Goal: Transaction & Acquisition: Purchase product/service

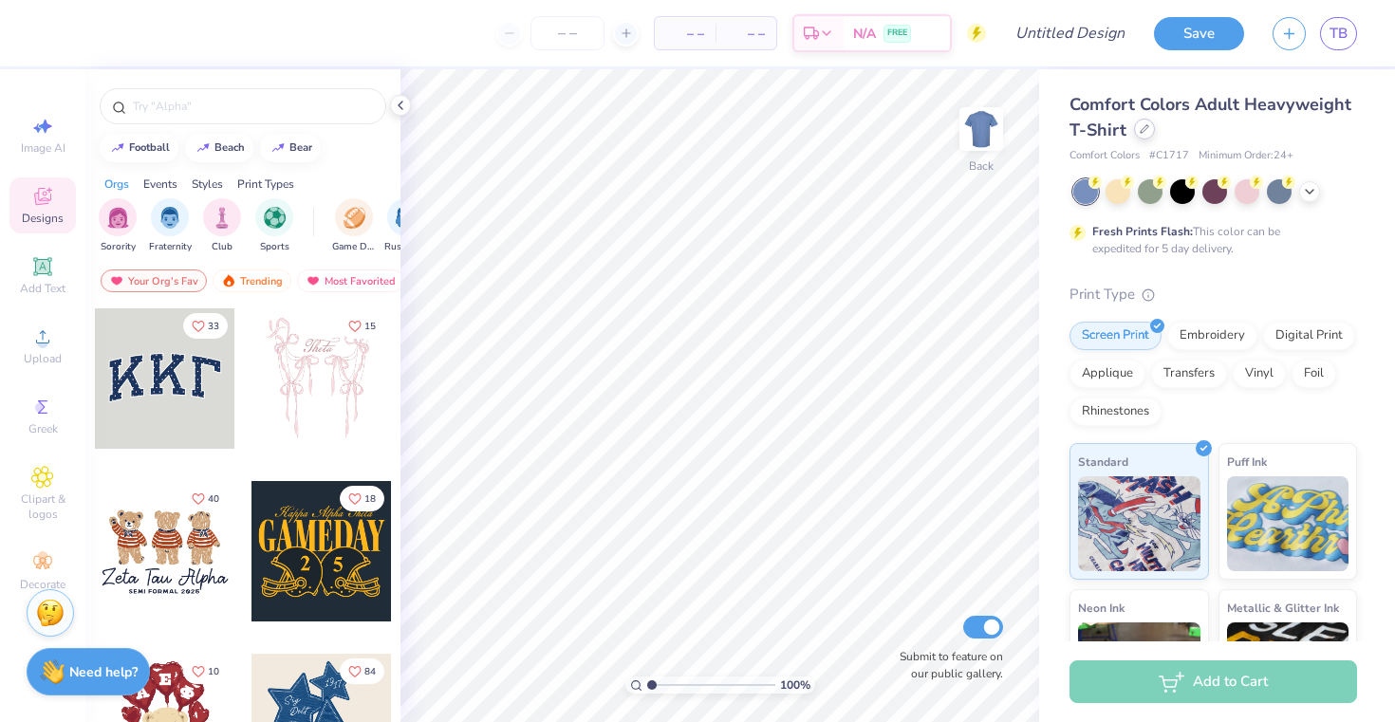
click at [1143, 131] on icon at bounding box center [1143, 128] width 9 height 9
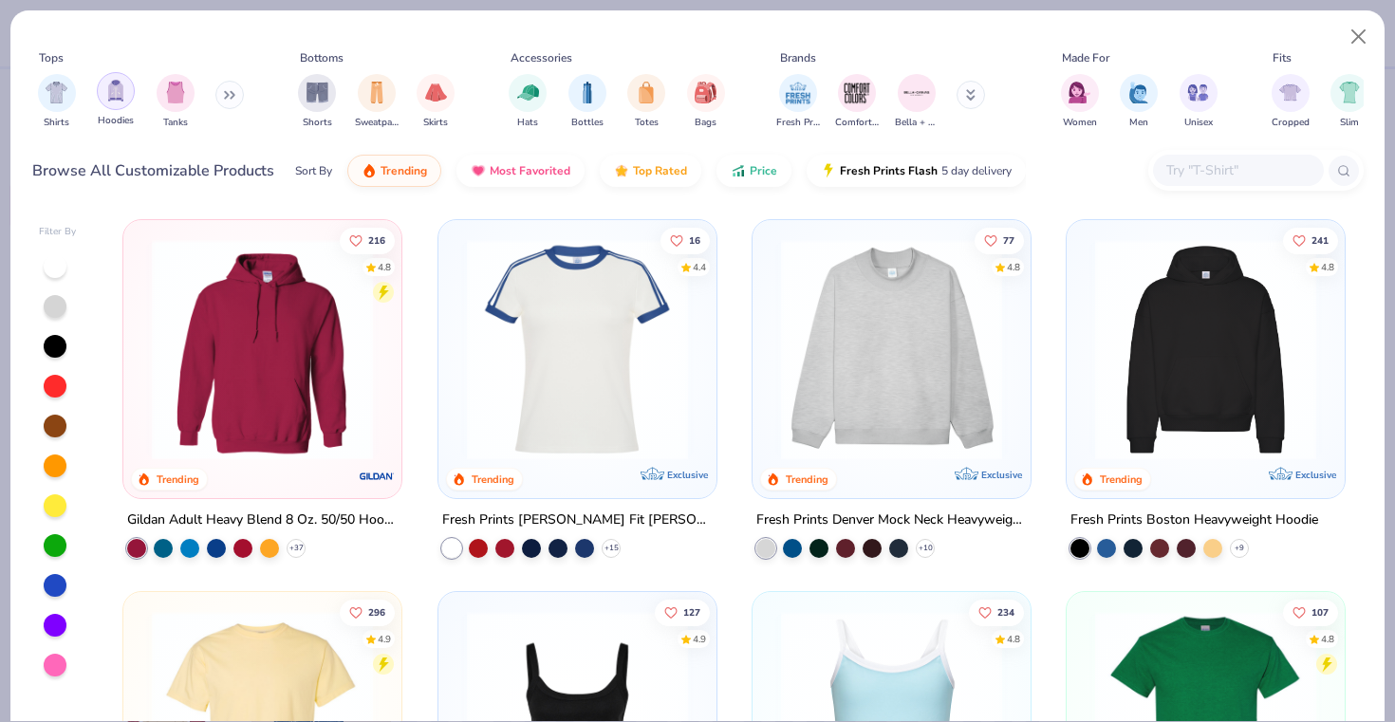
click at [113, 98] on img "filter for Hoodies" at bounding box center [115, 91] width 21 height 22
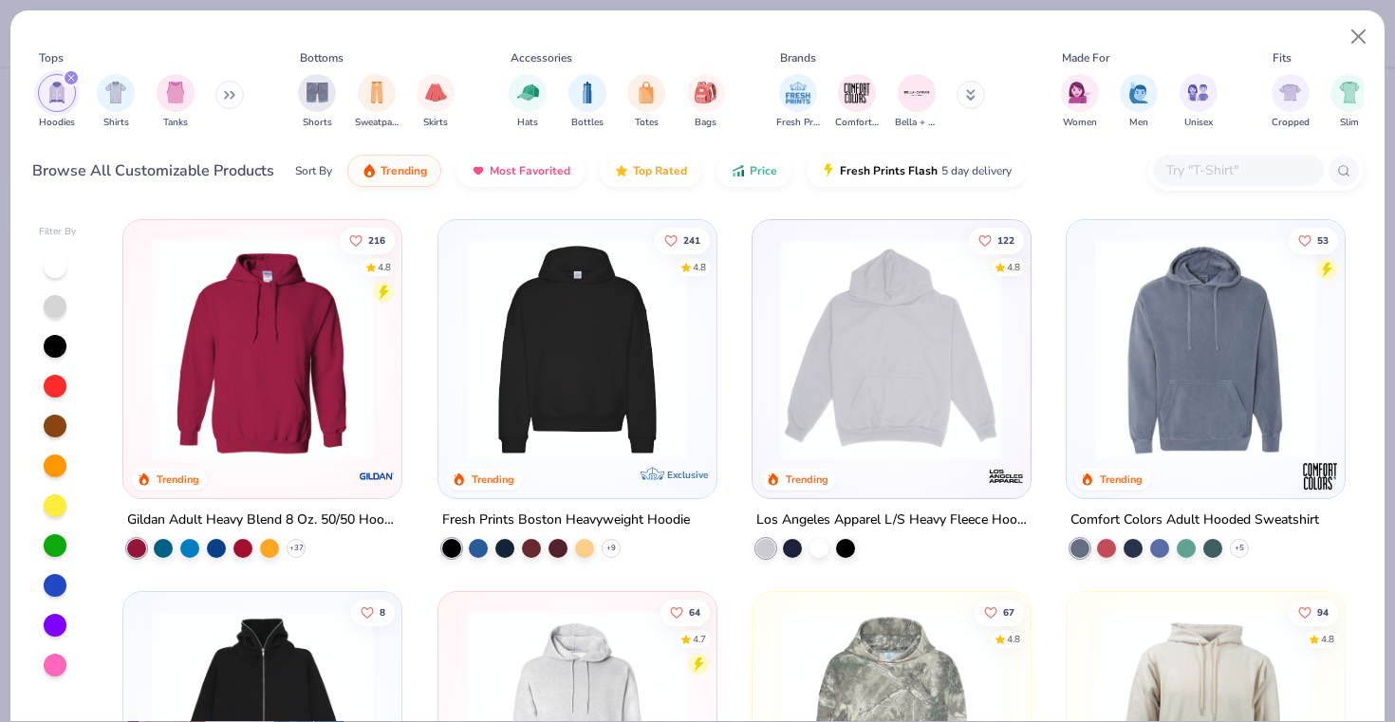
click at [342, 388] on img at bounding box center [262, 349] width 240 height 221
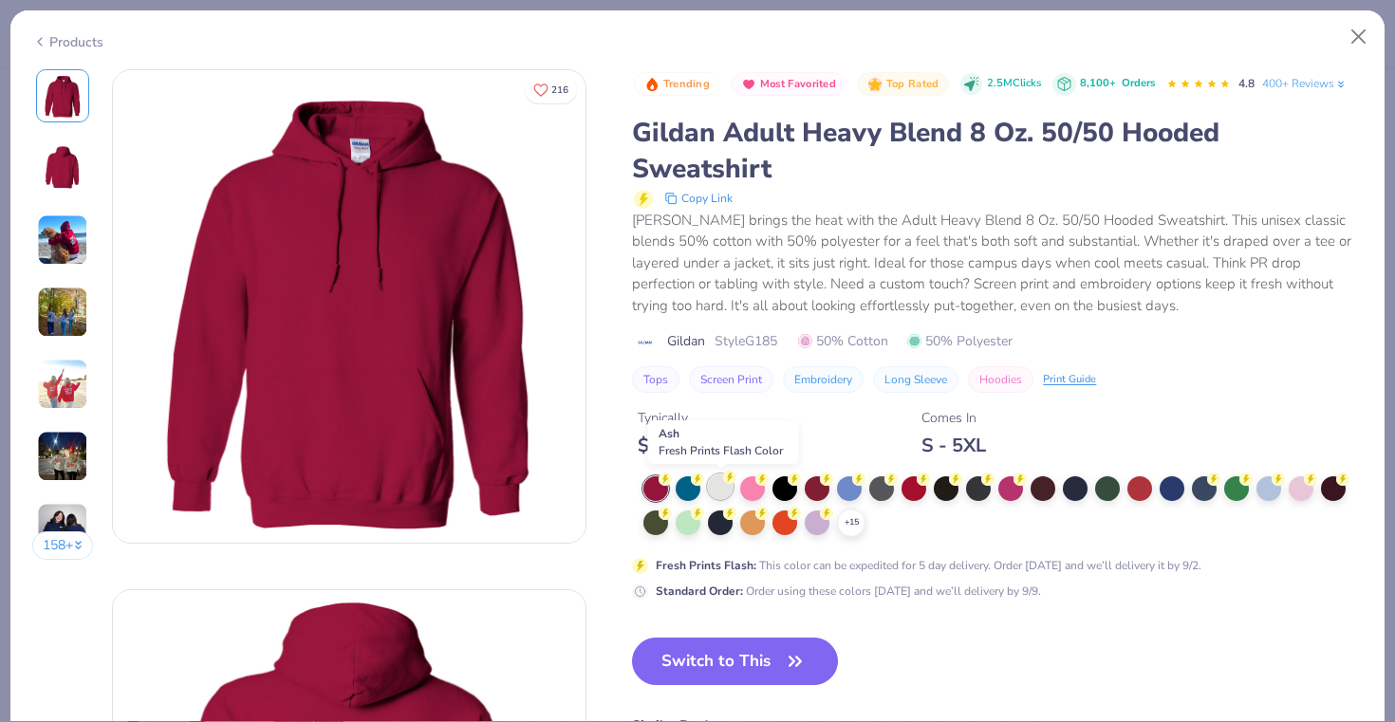
click at [726, 484] on icon at bounding box center [729, 477] width 13 height 13
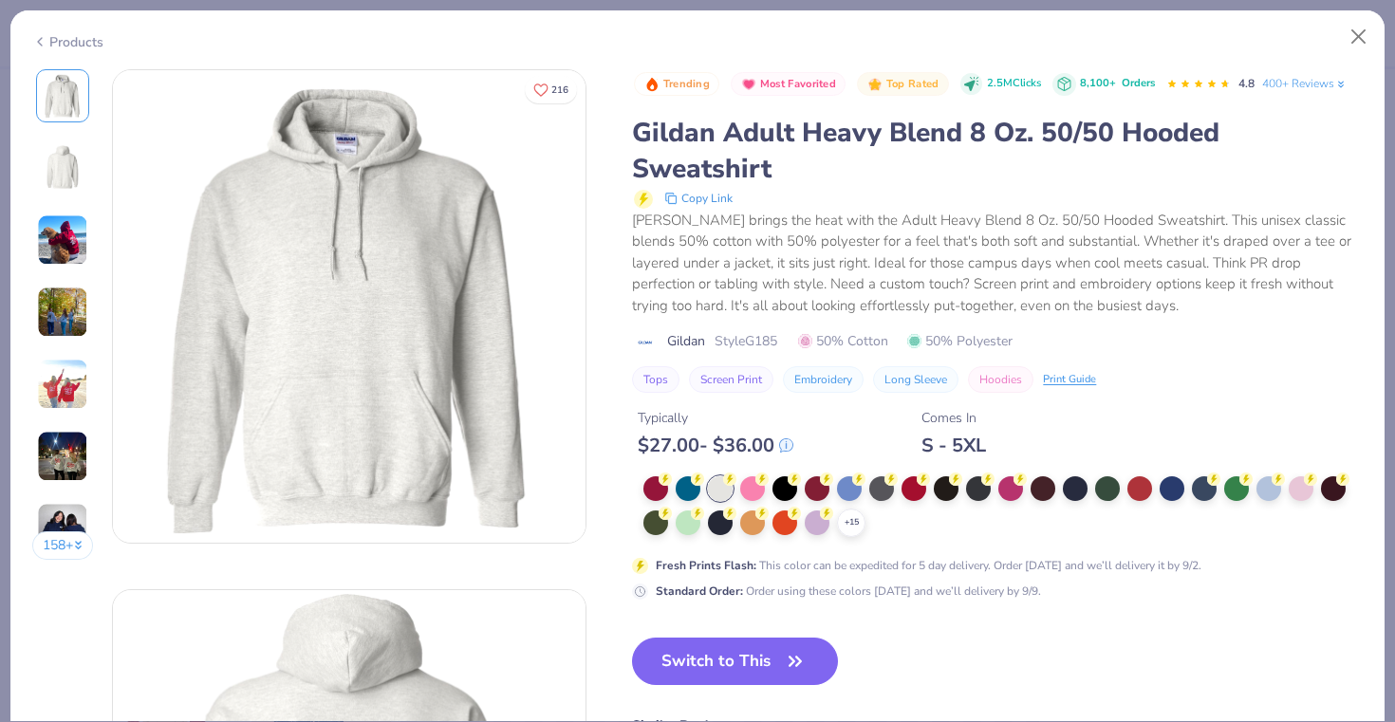
click at [69, 226] on img at bounding box center [62, 239] width 51 height 51
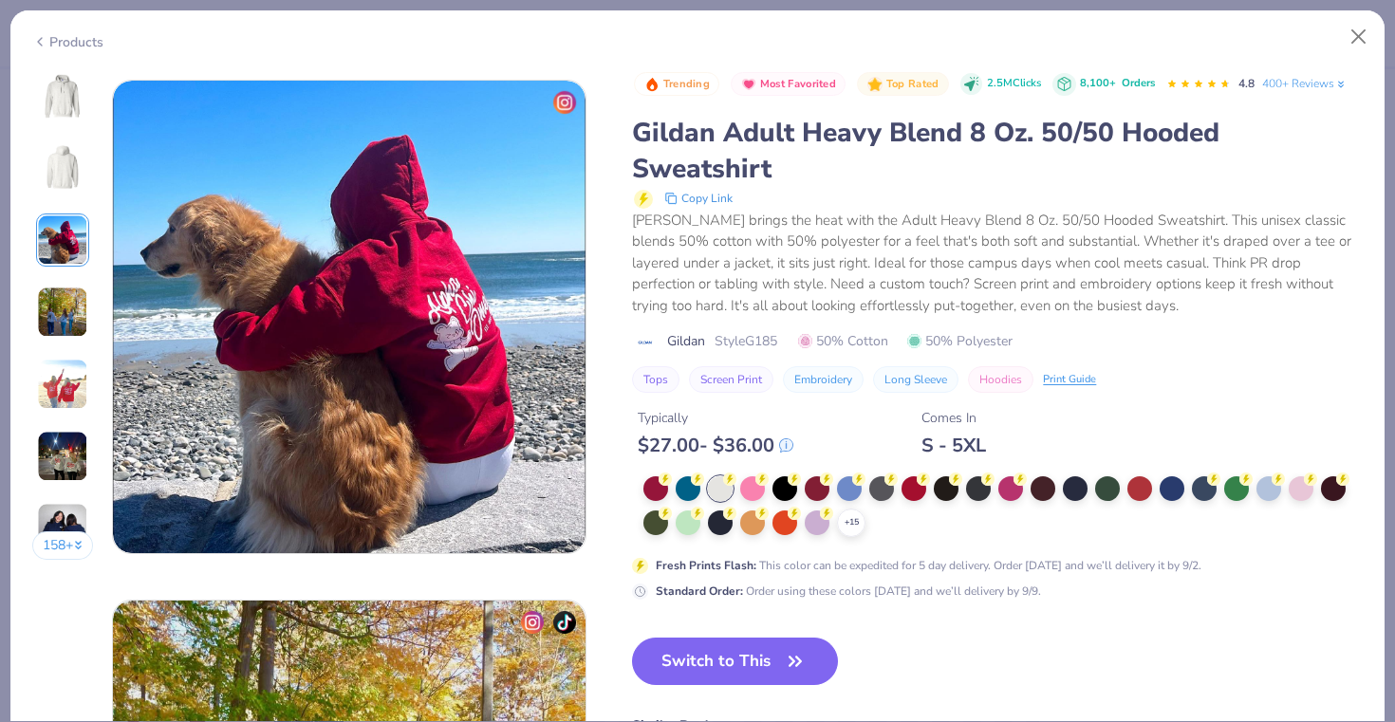
scroll to position [1040, 0]
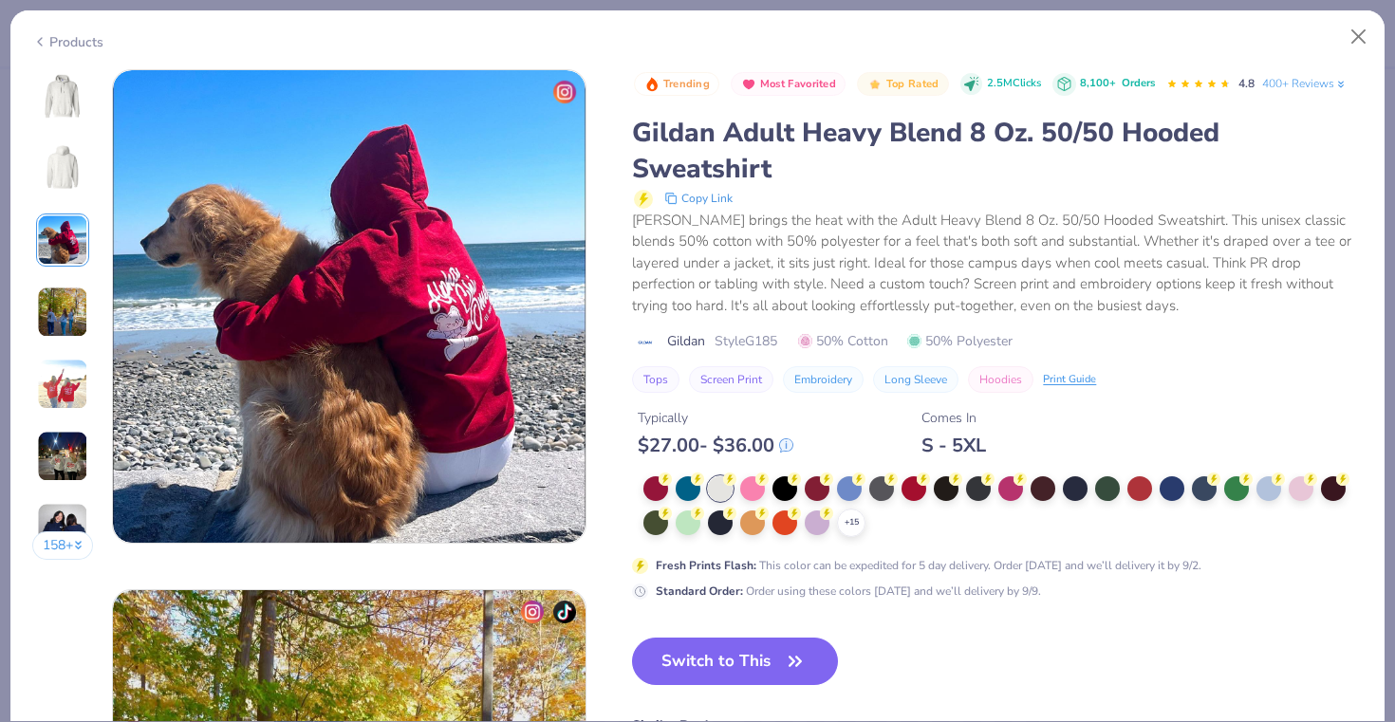
click at [58, 316] on img at bounding box center [62, 312] width 51 height 51
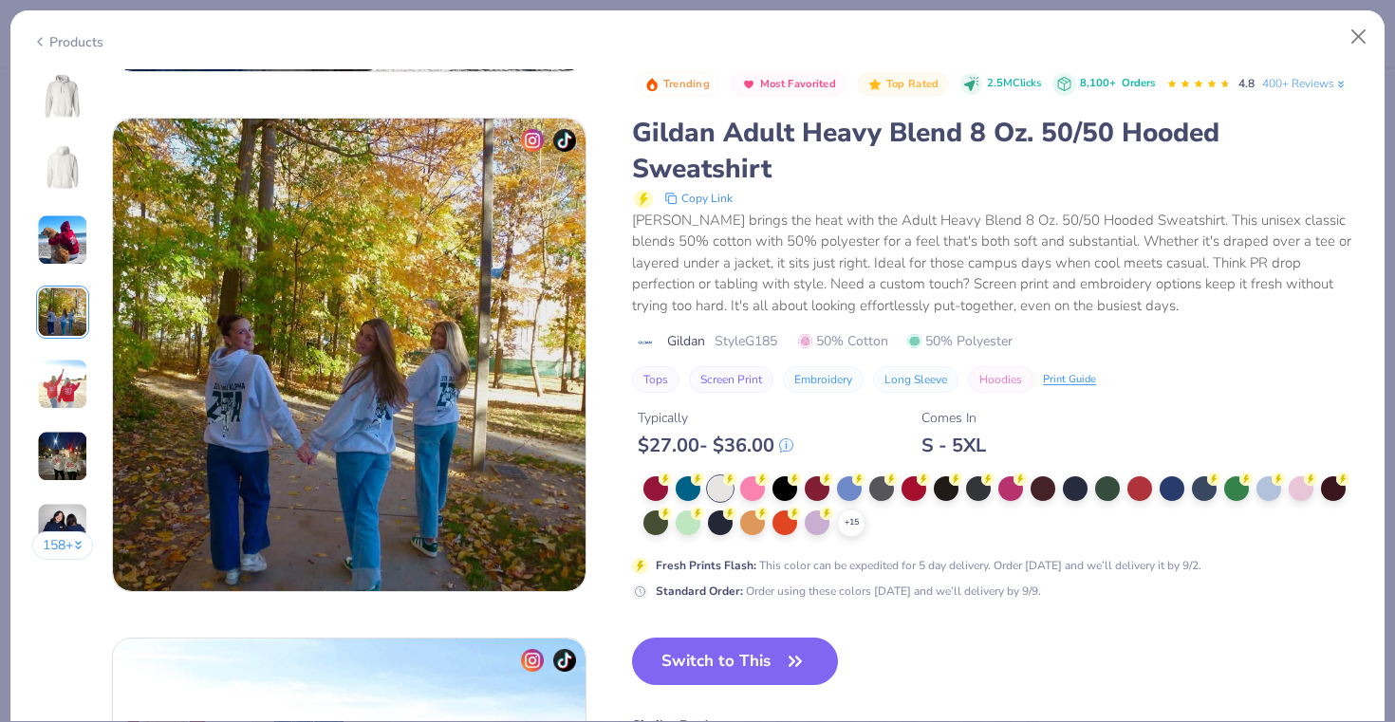
scroll to position [1560, 0]
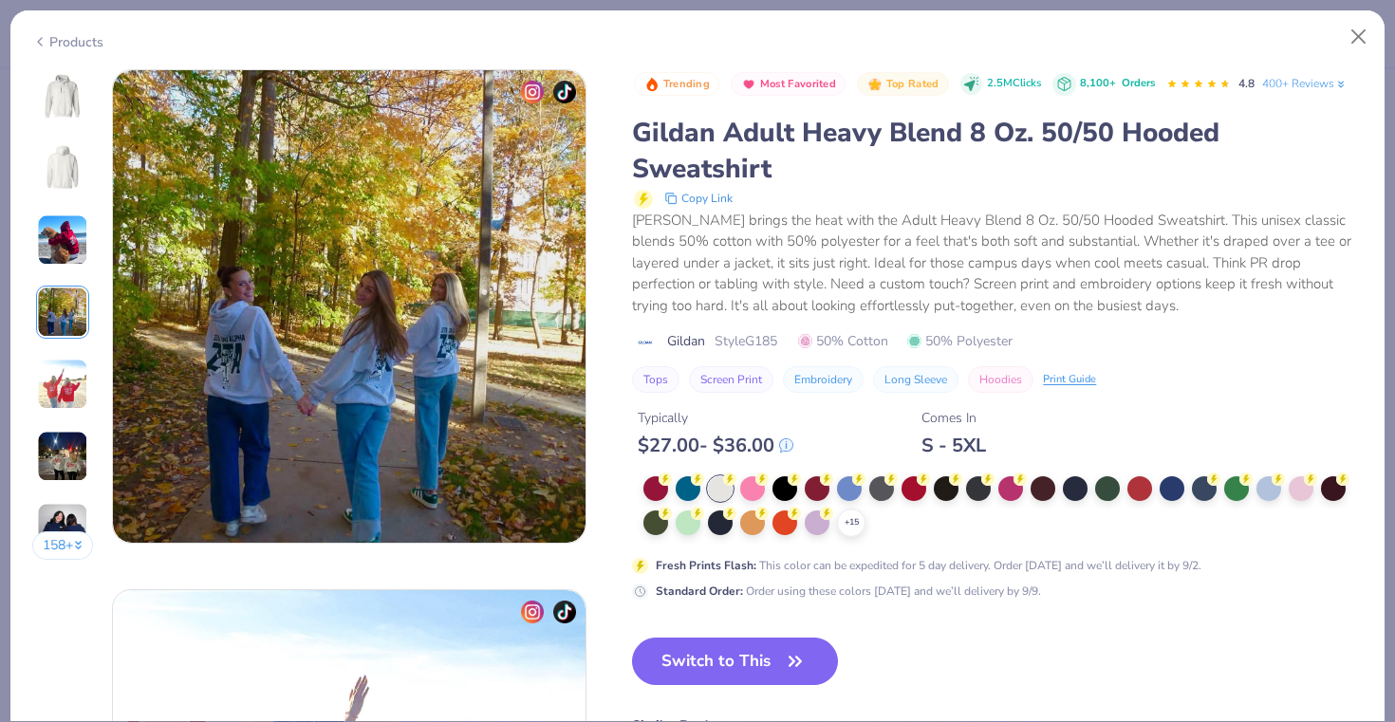
click at [65, 378] on img at bounding box center [62, 384] width 51 height 51
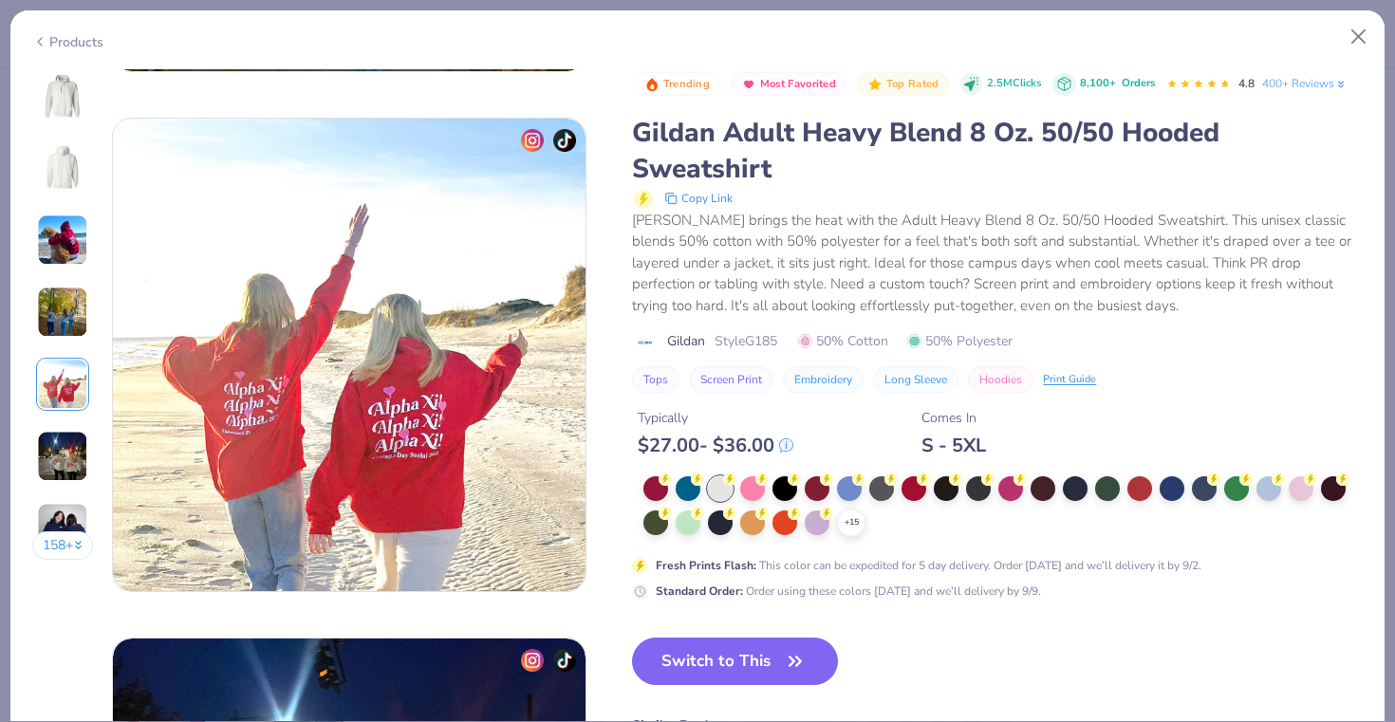
scroll to position [2080, 0]
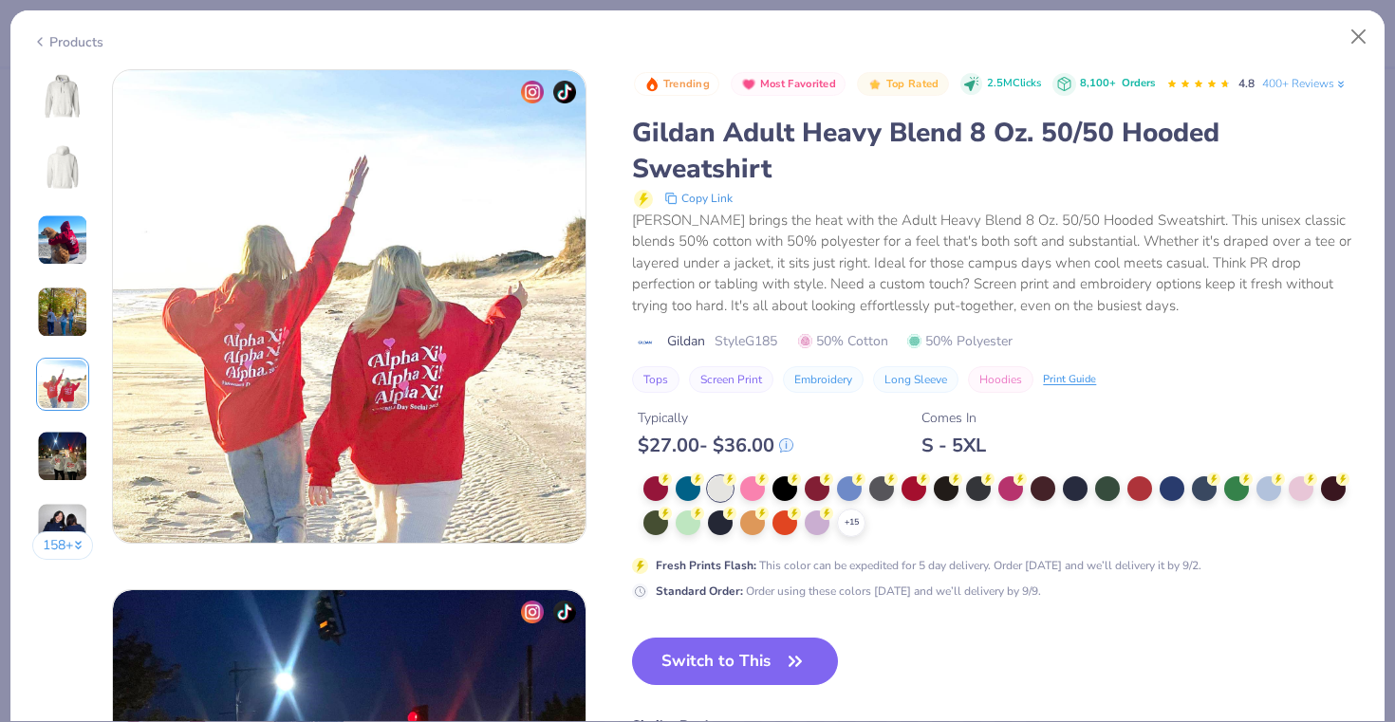
click at [76, 82] on img at bounding box center [63, 96] width 46 height 46
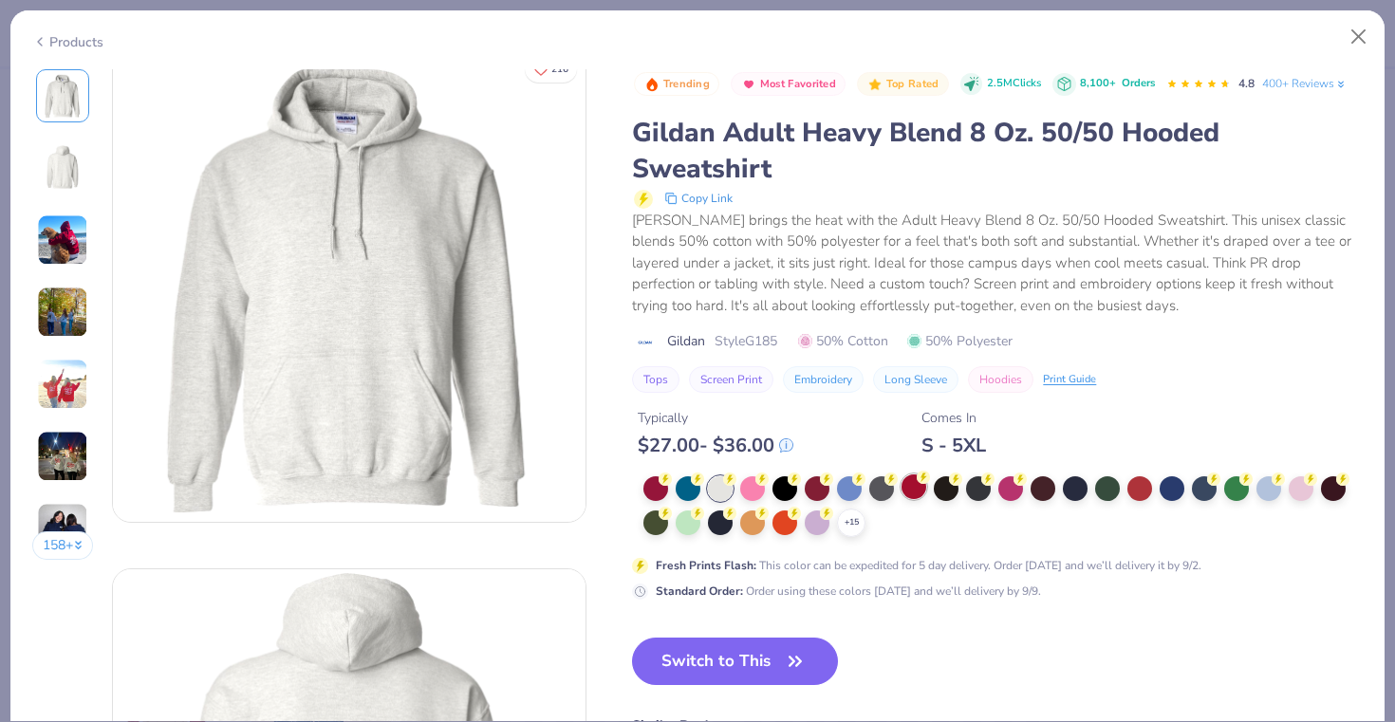
scroll to position [0, 0]
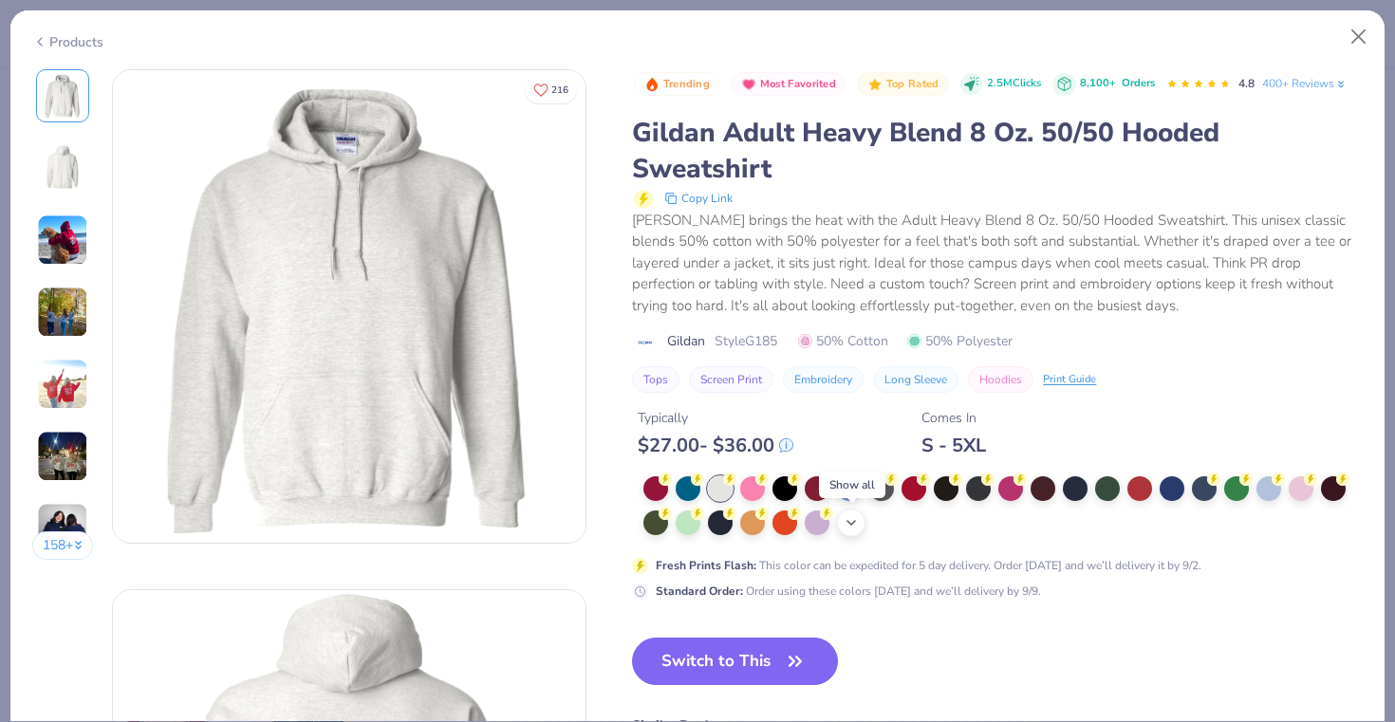
click at [851, 522] on icon at bounding box center [850, 522] width 15 height 15
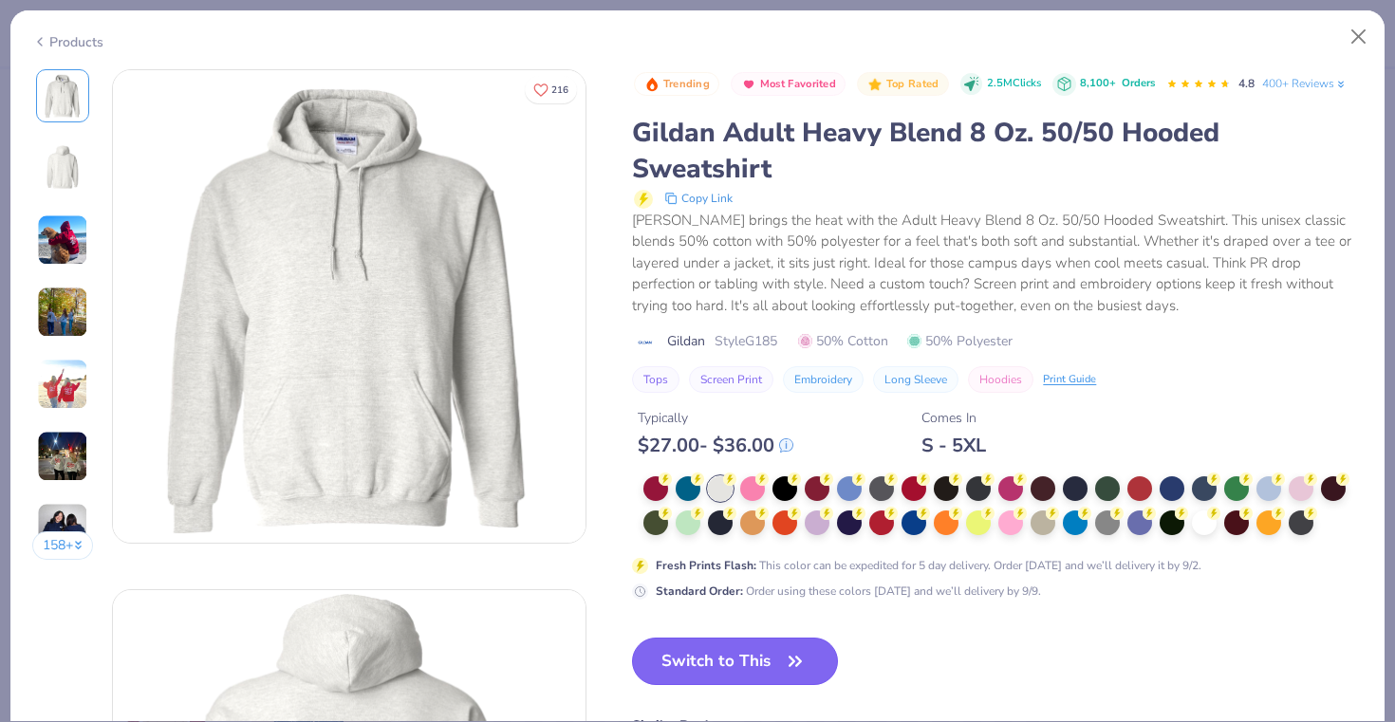
click at [785, 668] on icon "button" at bounding box center [795, 661] width 27 height 27
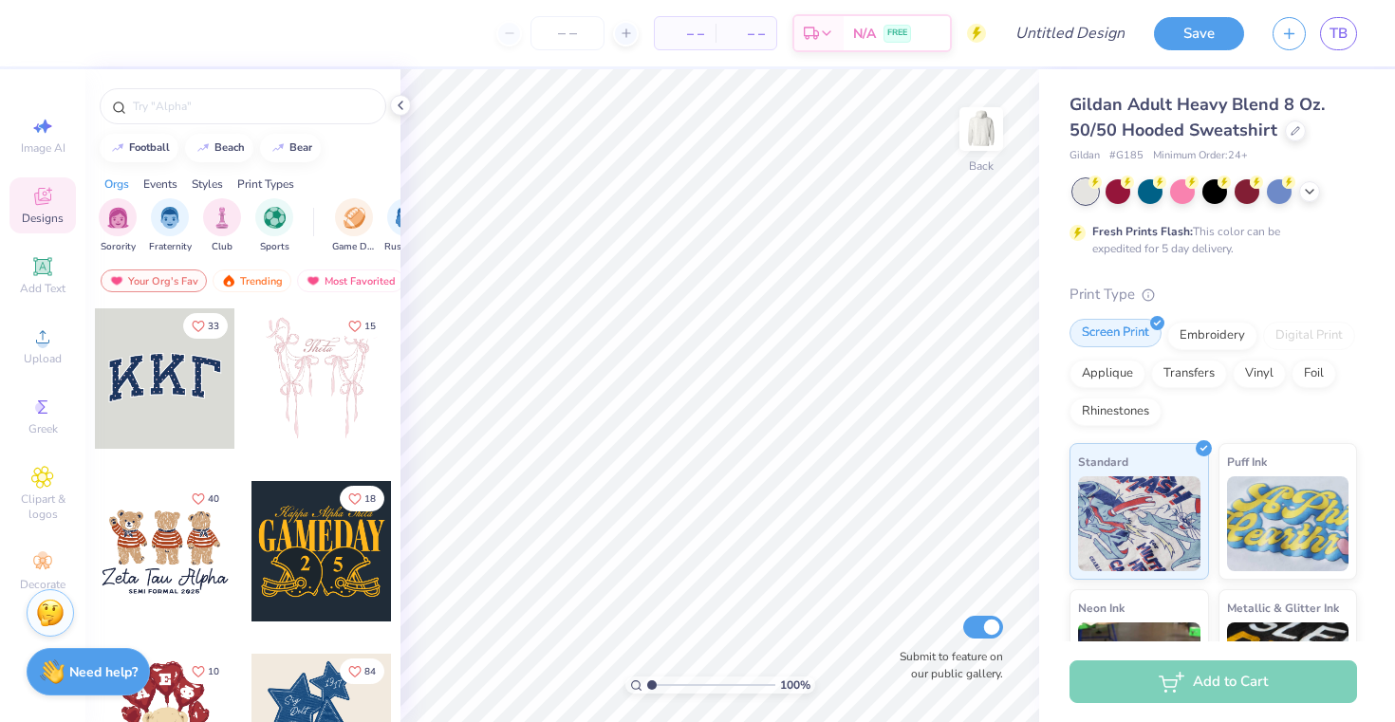
click at [1118, 330] on div "Screen Print" at bounding box center [1115, 333] width 92 height 28
click at [41, 349] on div "Upload" at bounding box center [42, 346] width 66 height 56
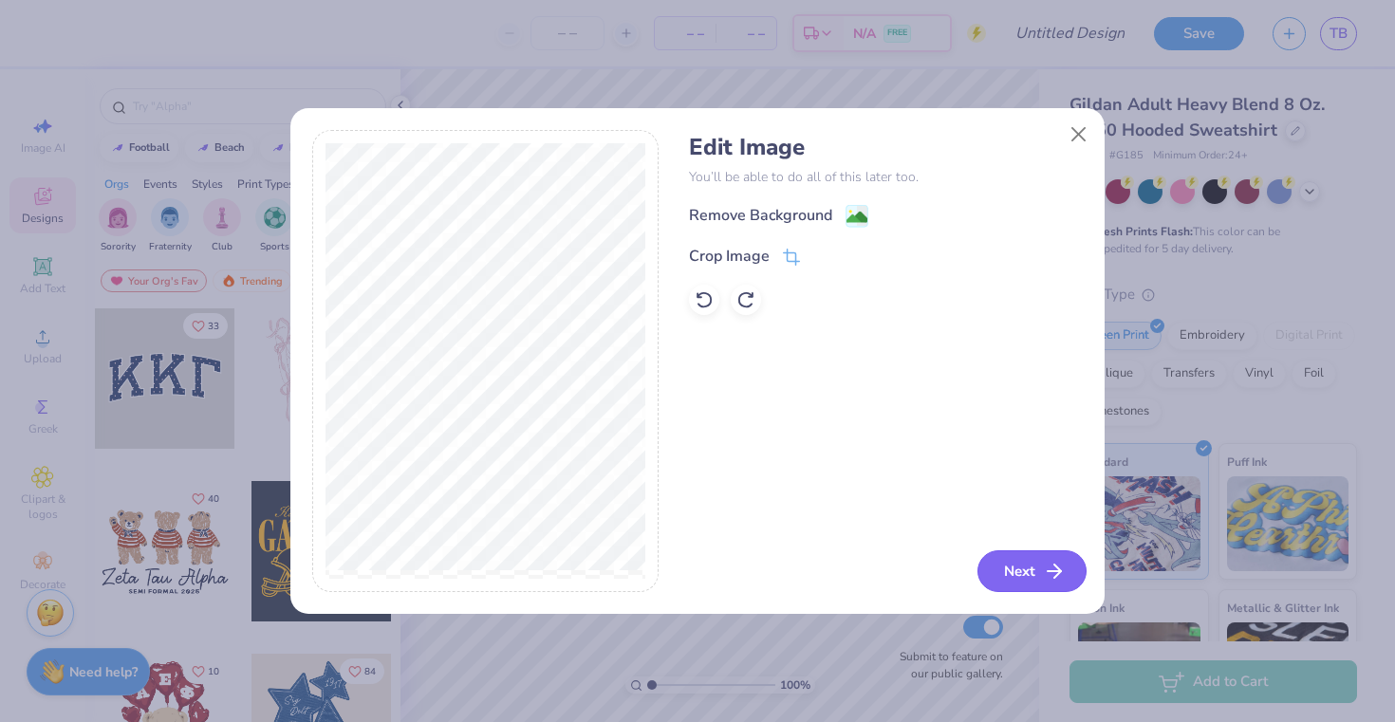
click at [1043, 560] on icon "button" at bounding box center [1054, 571] width 23 height 23
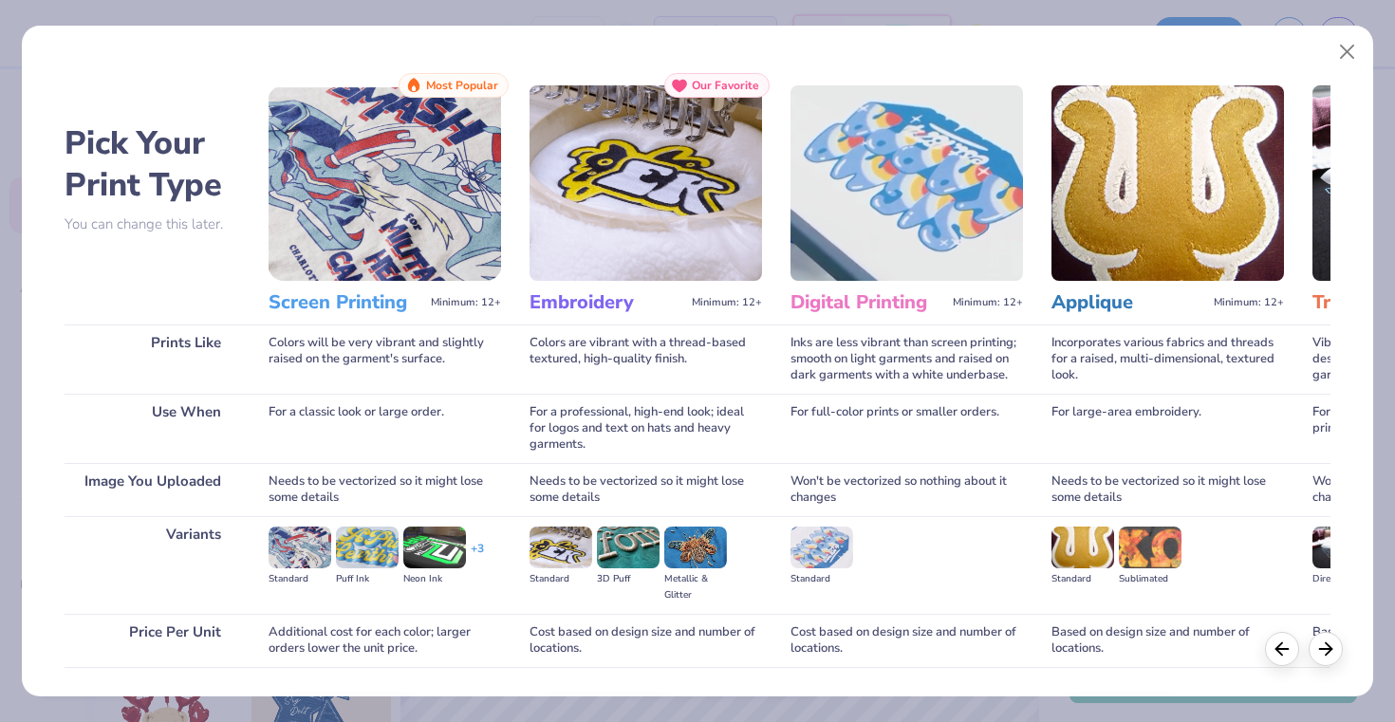
click at [416, 248] on img at bounding box center [384, 182] width 232 height 195
click at [346, 214] on img at bounding box center [384, 182] width 232 height 195
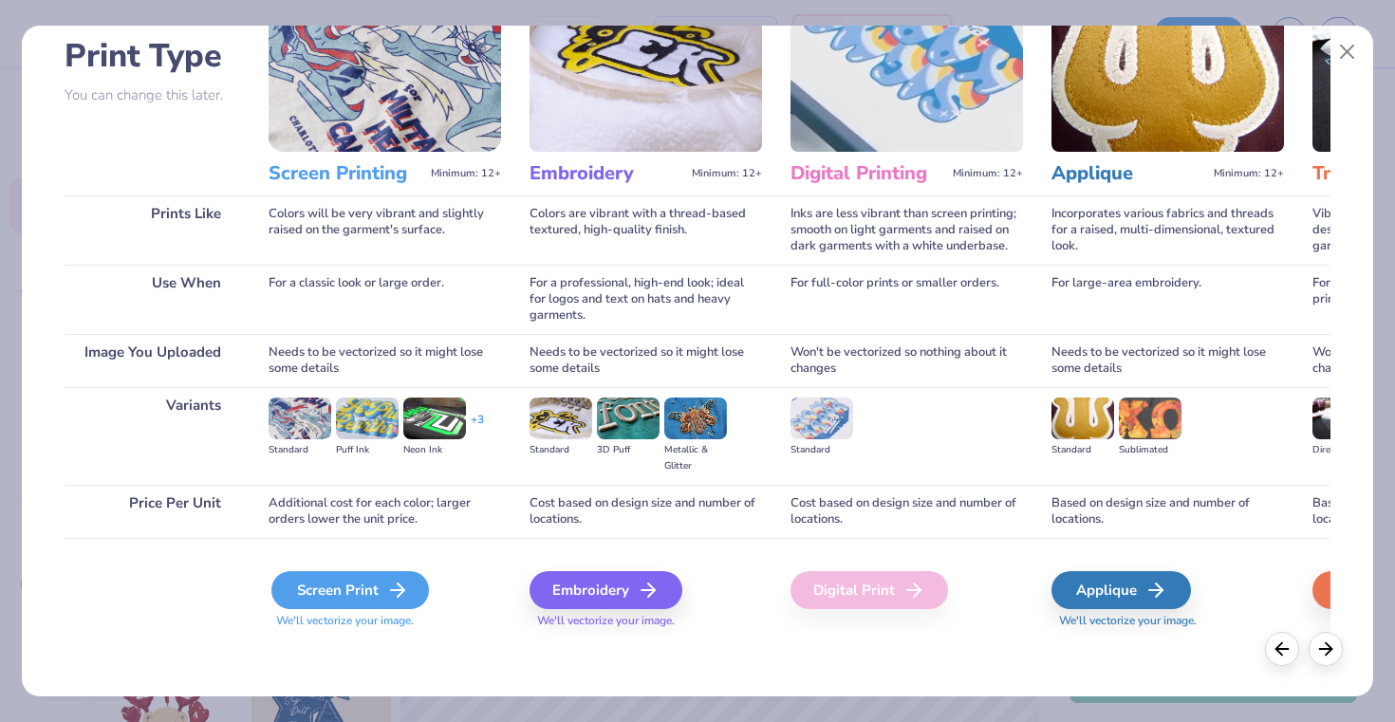
click at [381, 592] on div "Screen Print" at bounding box center [349, 590] width 157 height 38
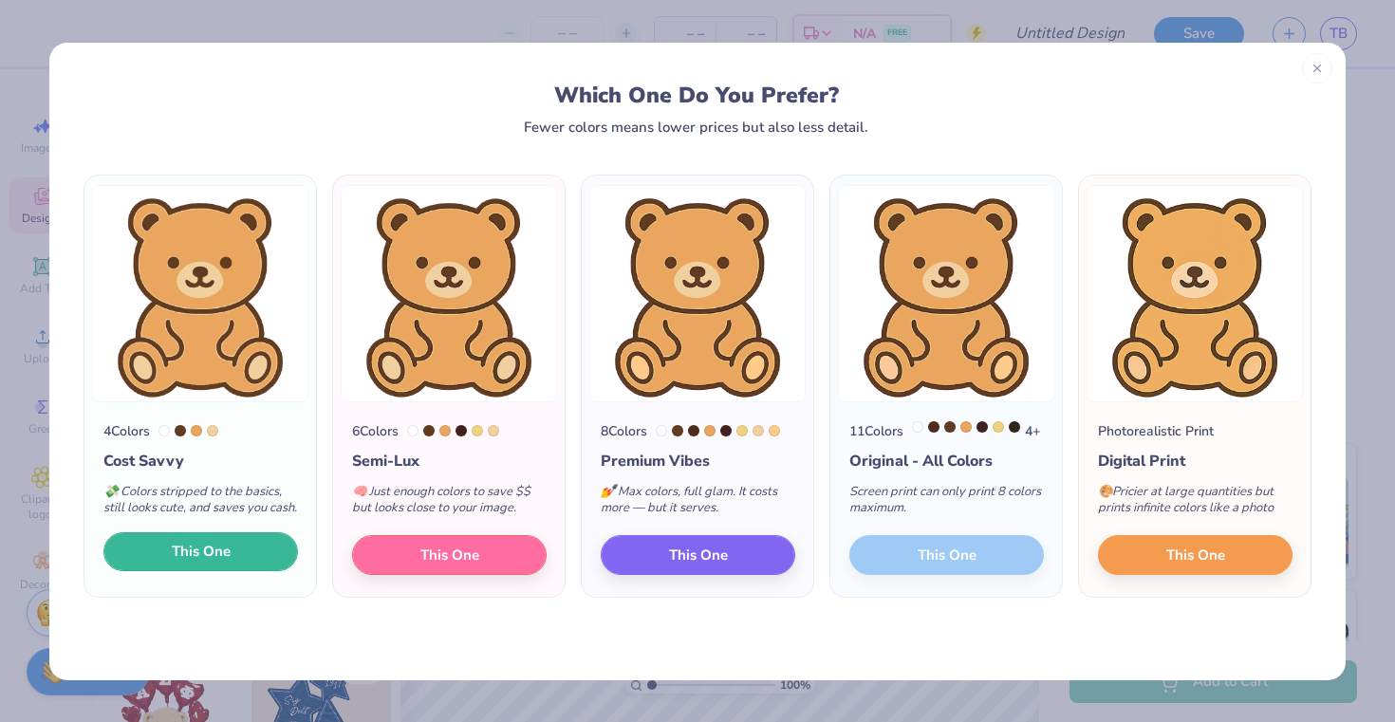
click at [238, 572] on button "This One" at bounding box center [200, 552] width 194 height 40
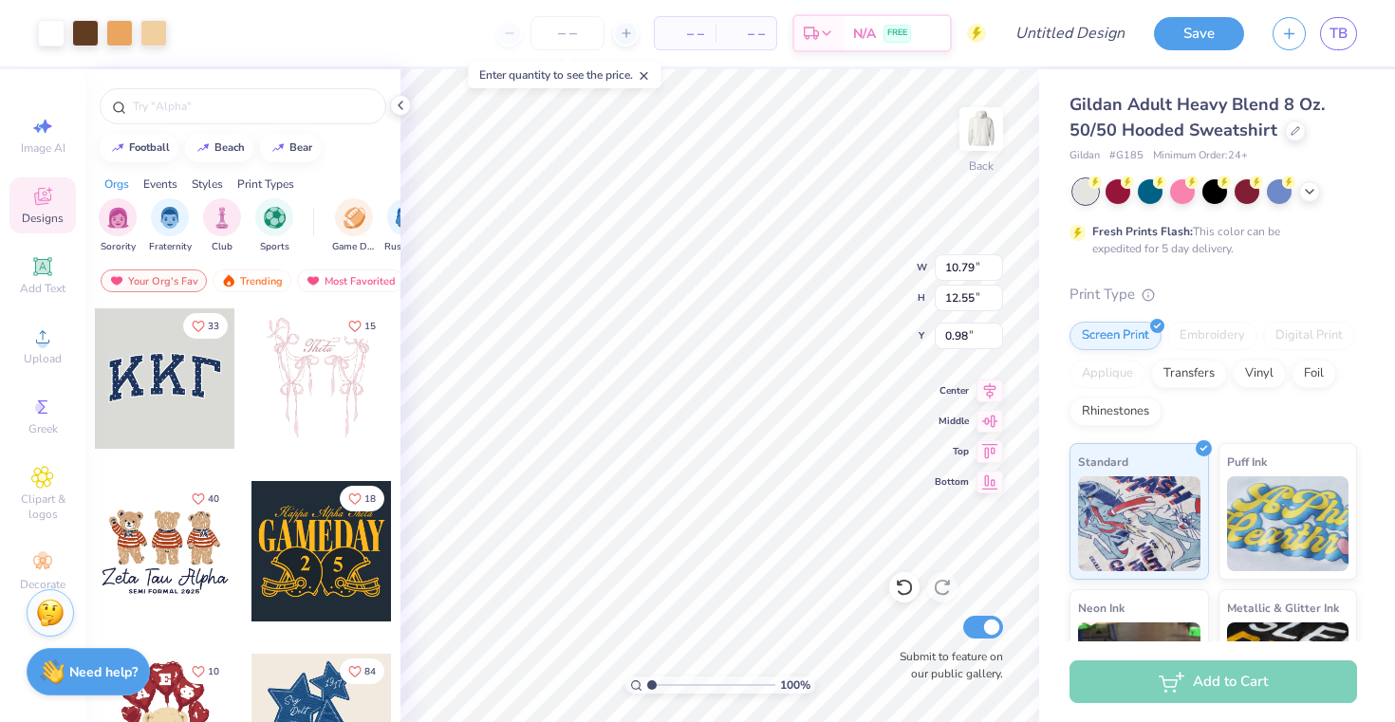
type input "2.86"
type input "3.32"
type input "1.34"
type input "4.35"
type input "5.07"
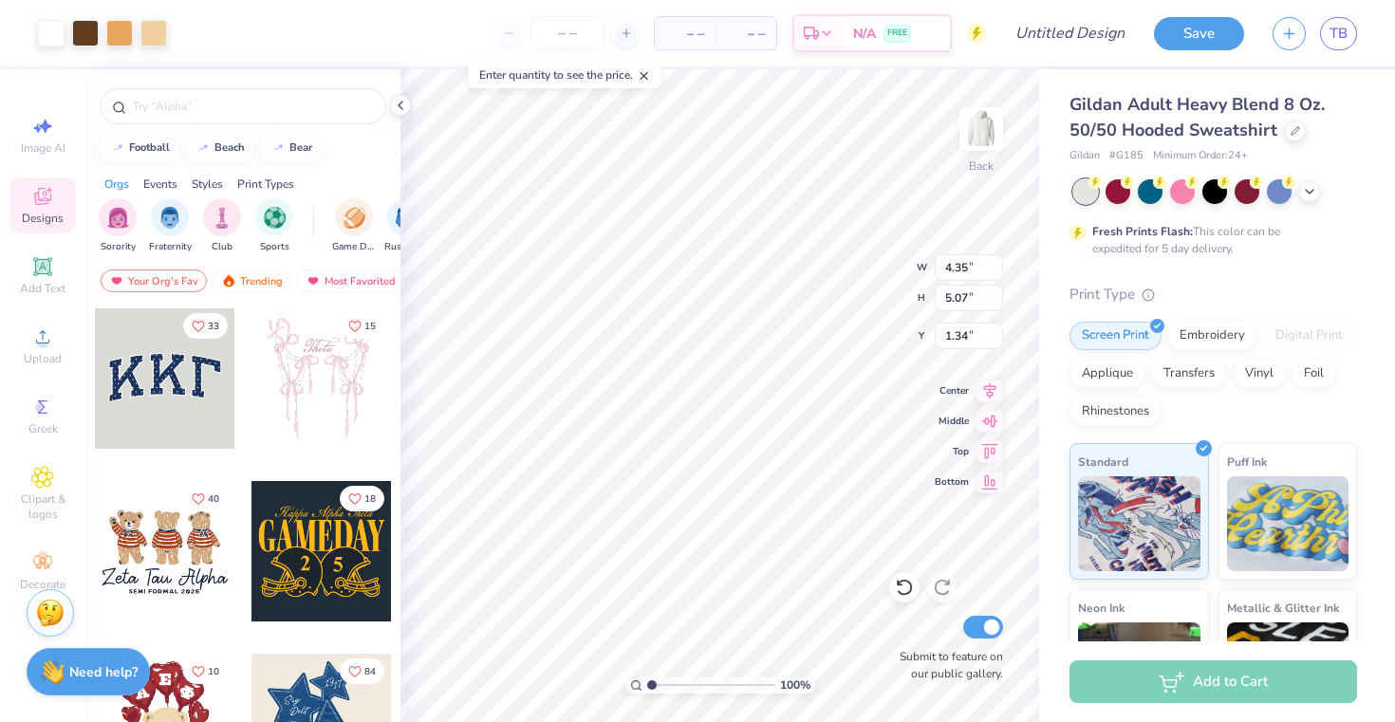
type input "1.31"
type input "2.02"
type input "1.14"
type input "5.00"
type input "4.12"
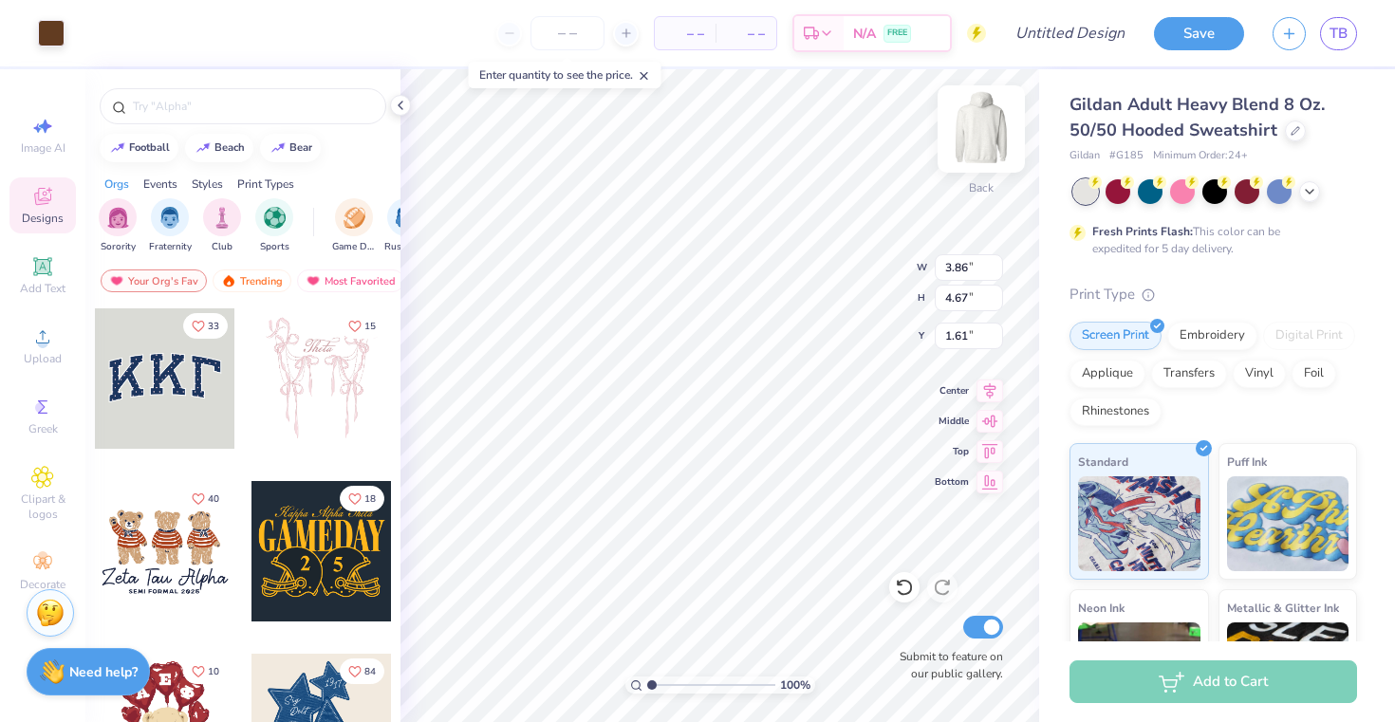
type input "1.37"
type input "4.05"
type input "4.90"
type input "3.86"
type input "4.67"
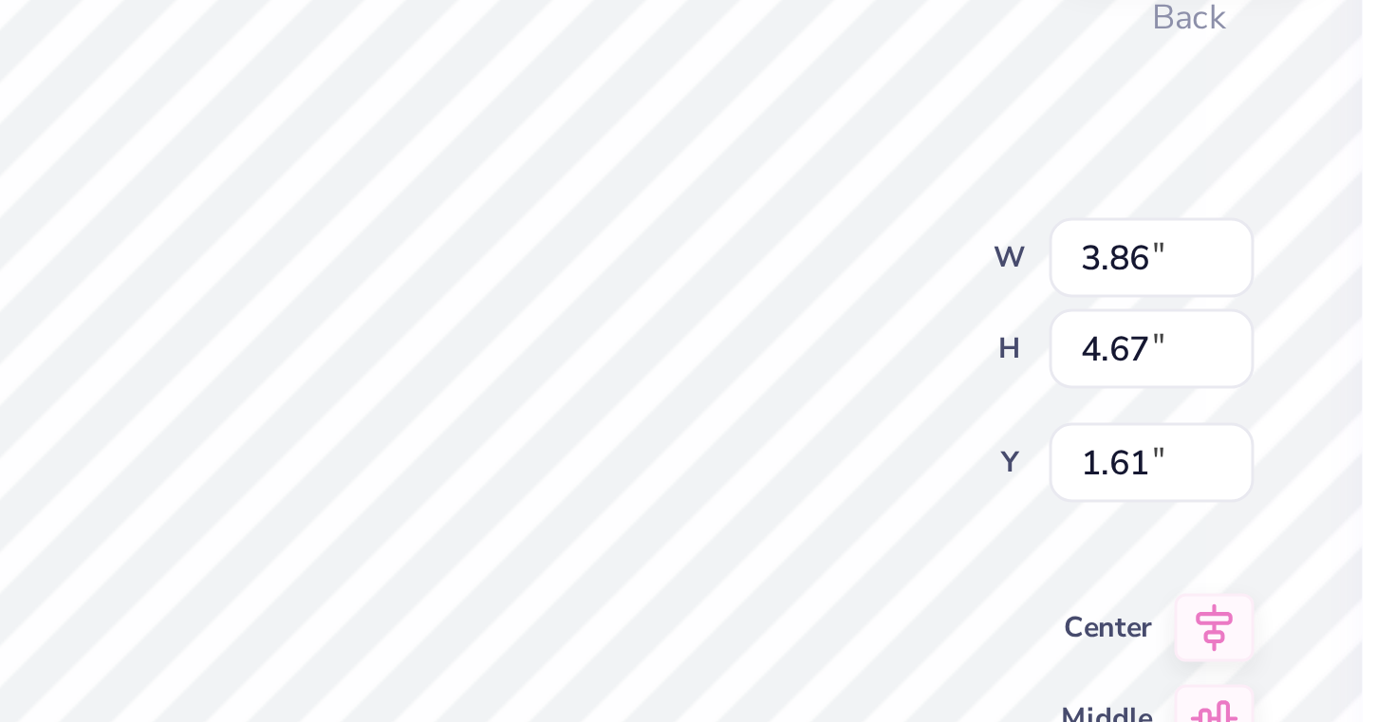
type input "0.95"
type input "2.80"
type input "3.39"
type input "1.31"
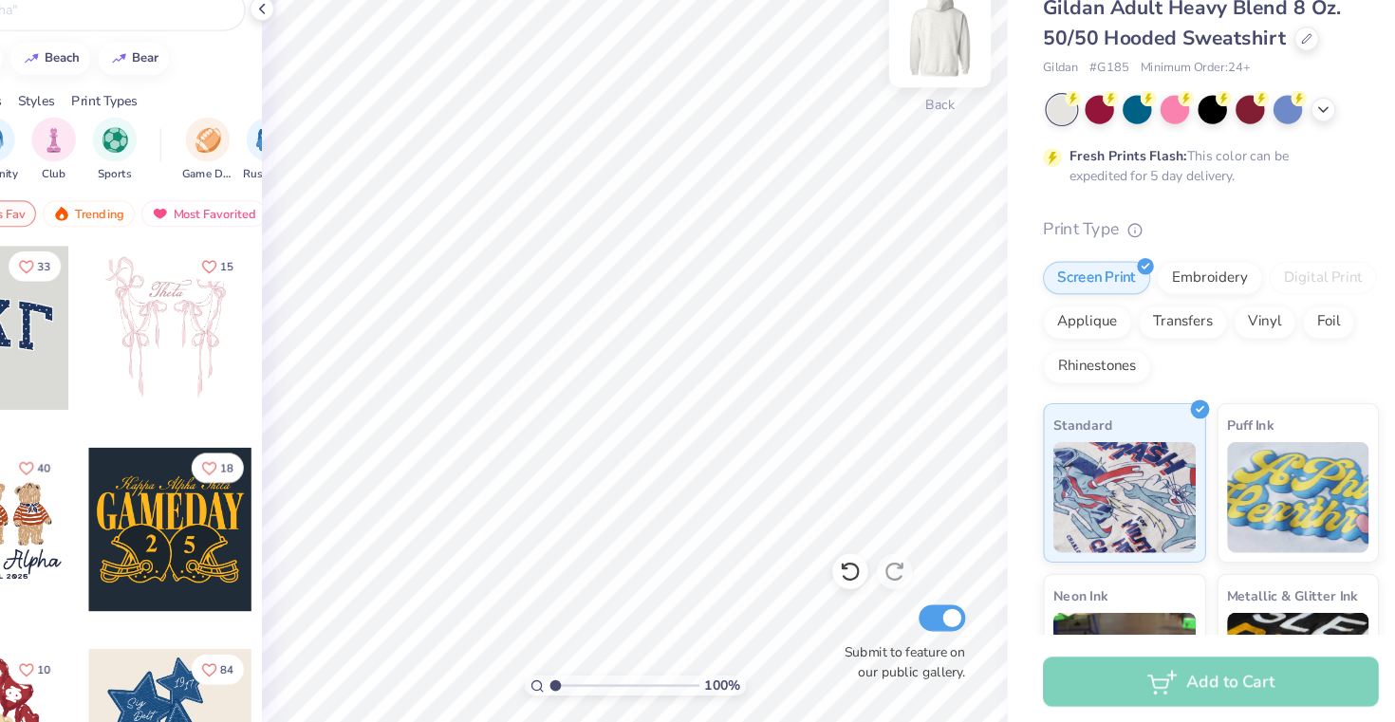
scroll to position [0, 0]
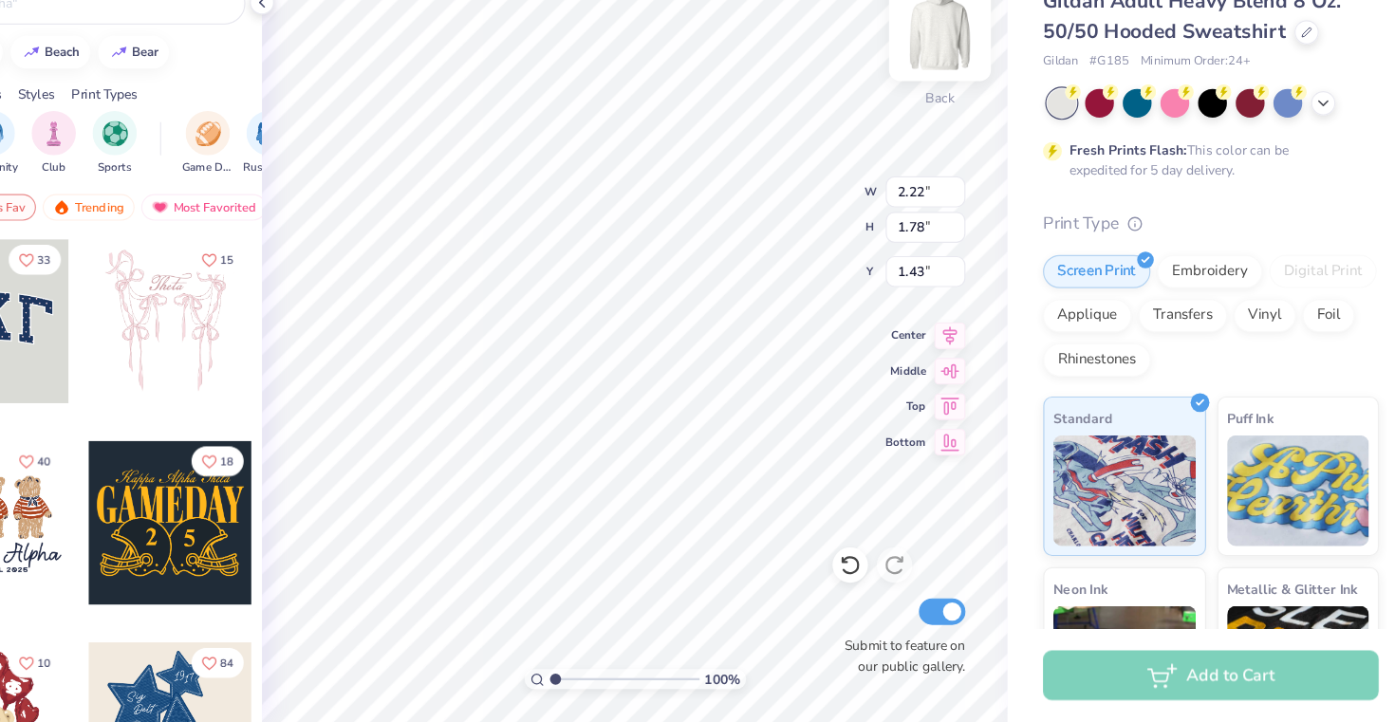
type input "1.57"
click at [841, 254] on div "100 % Back W 2.22 H 1.78 Y 1.57 Center Middle Top Bottom Submit to feature on o…" at bounding box center [719, 395] width 638 height 653
type input "1.97"
click at [984, 137] on img at bounding box center [981, 129] width 76 height 76
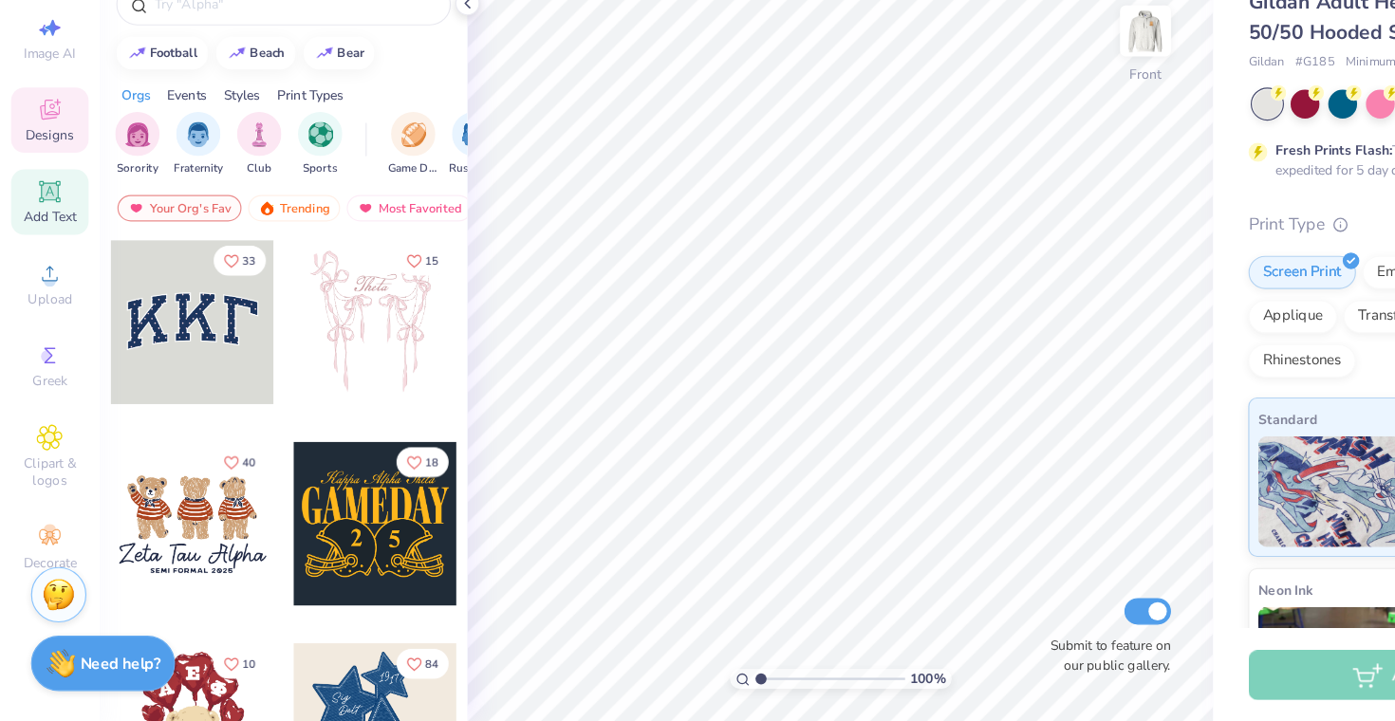
click at [38, 278] on div "Add Text" at bounding box center [42, 276] width 66 height 56
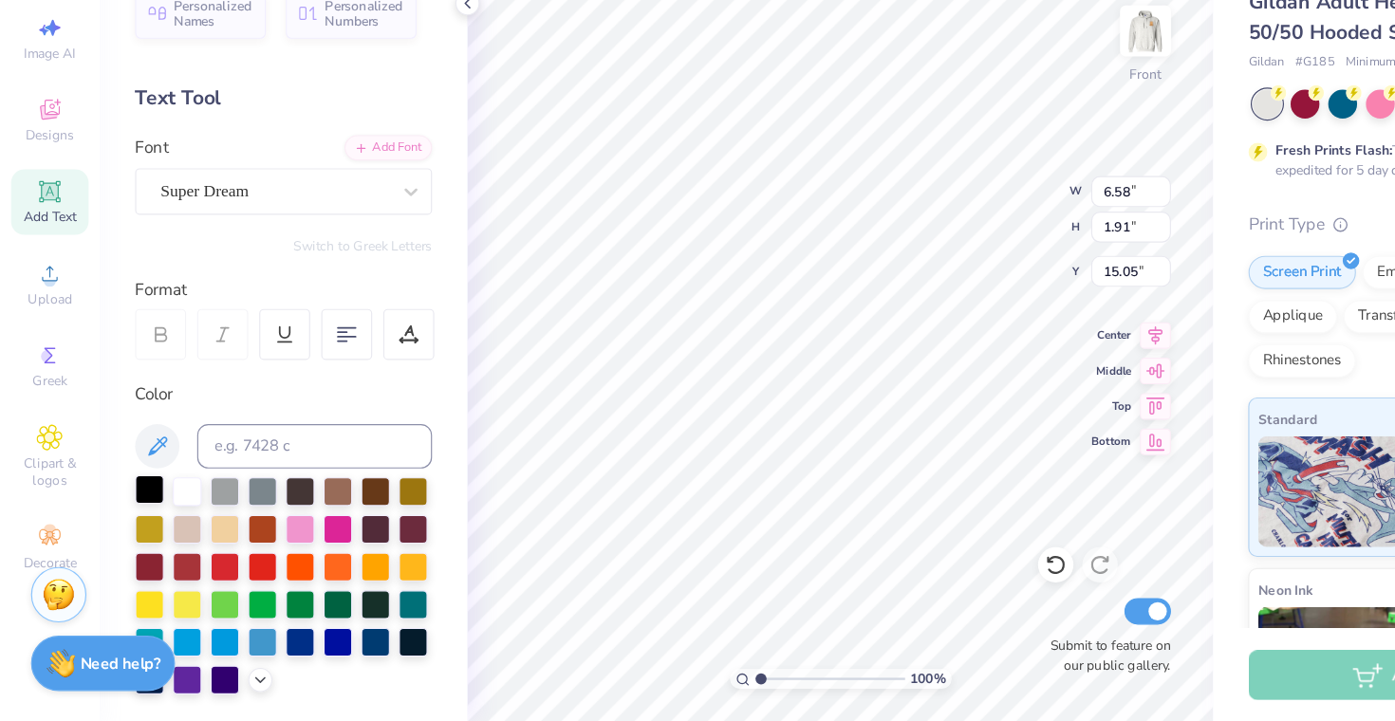
click at [136, 524] on div at bounding box center [128, 521] width 25 height 25
type textarea "T"
type textarea "GIZBORIT"
type input "22.92"
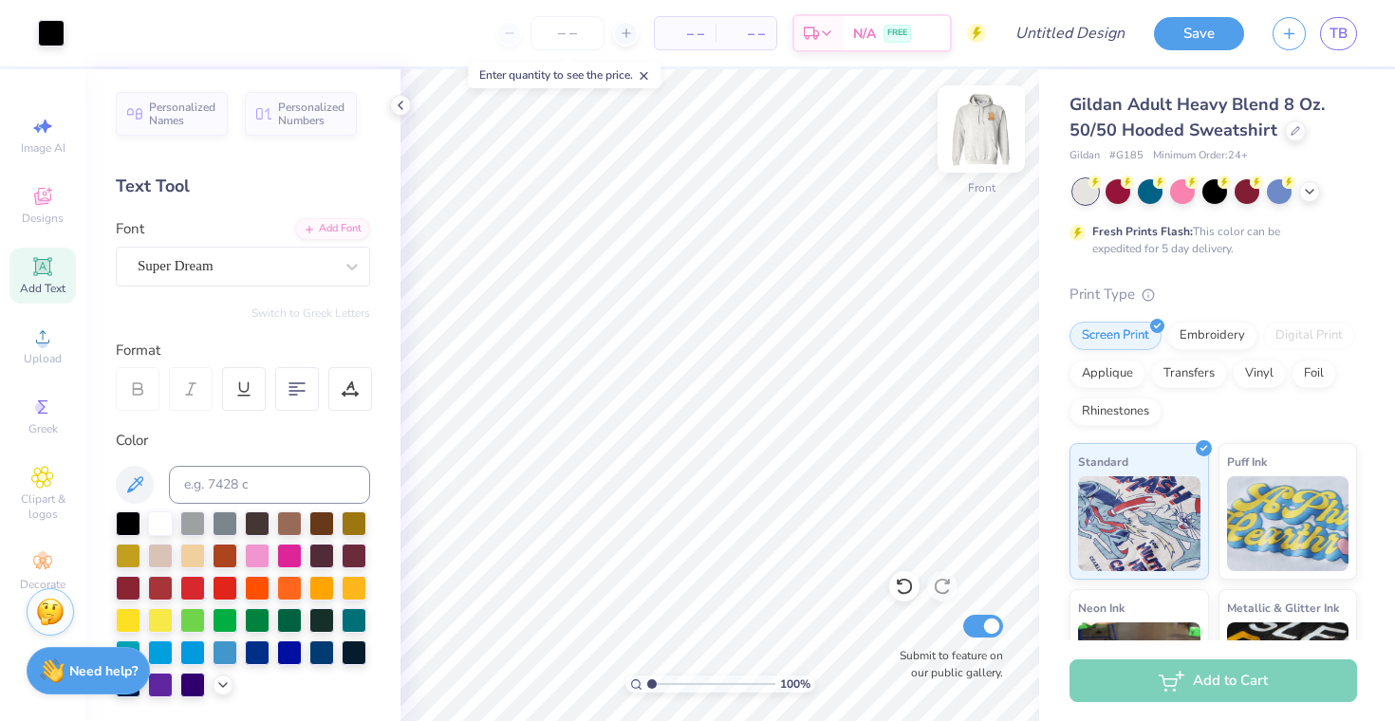
click at [970, 126] on img at bounding box center [981, 129] width 76 height 76
click at [51, 273] on icon at bounding box center [42, 266] width 23 height 23
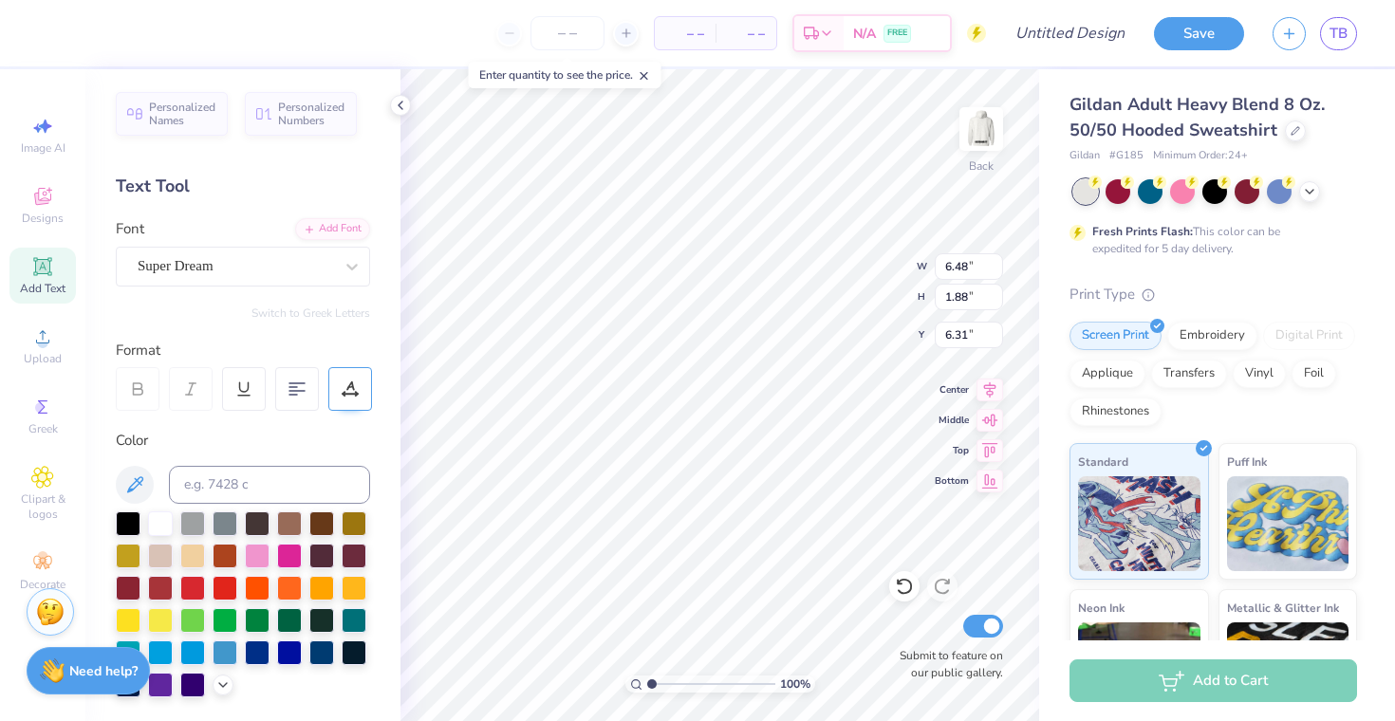
type textarea "T"
type textarea "12"
click at [317, 266] on div "Super Dream" at bounding box center [235, 265] width 199 height 29
type input "0.77"
type input "0.52"
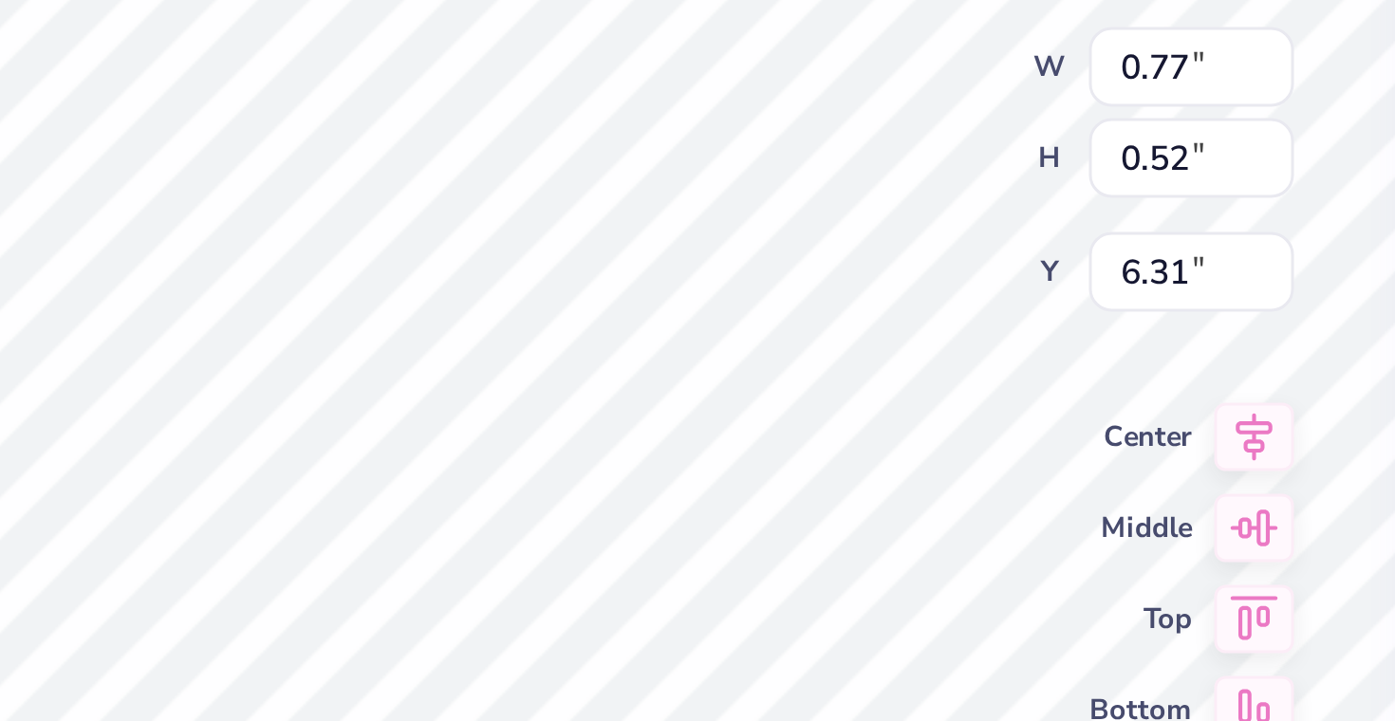
type input "4.53"
click at [854, 299] on div "100 % Back W 0.77 0.77 " H 0.52 0.52 " Y 4.53 4.53 " Center Middle Top Bottom S…" at bounding box center [719, 395] width 638 height 652
type input "0.59"
type input "0.40"
type input "4.44"
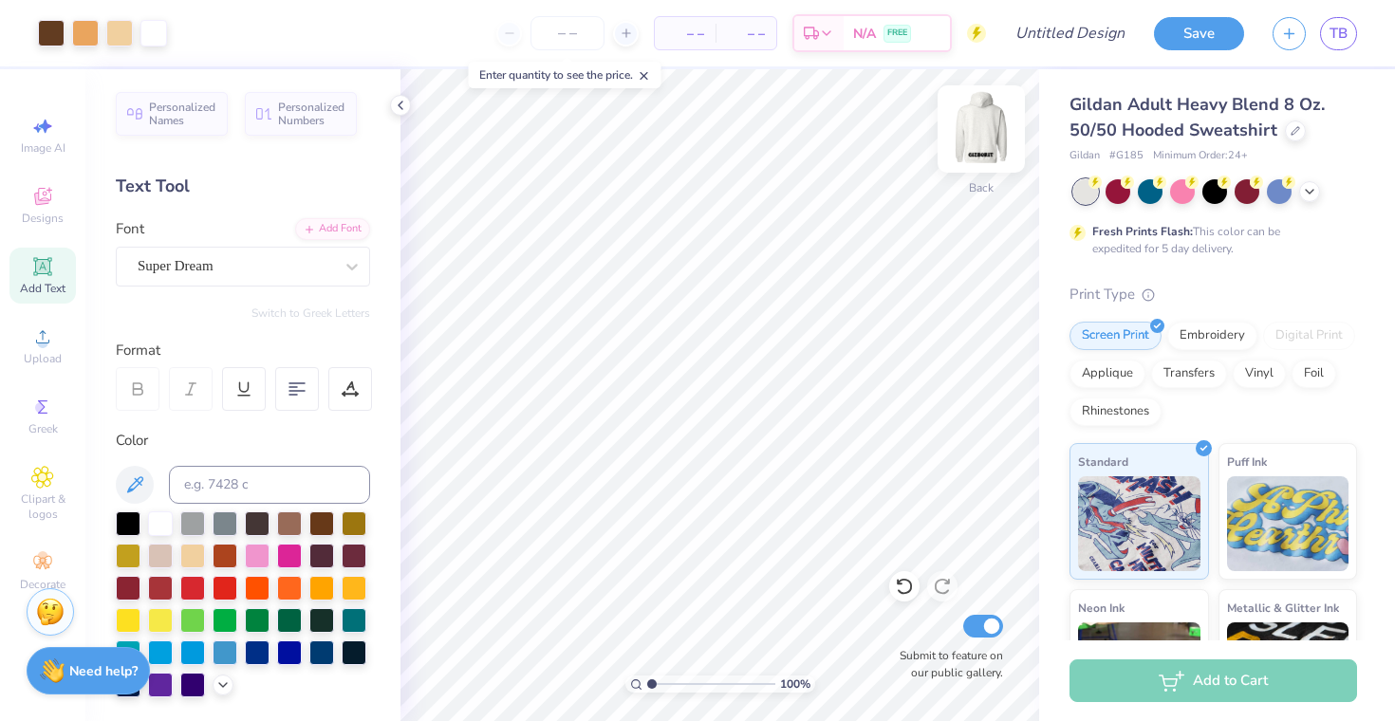
click at [990, 120] on img at bounding box center [981, 129] width 76 height 76
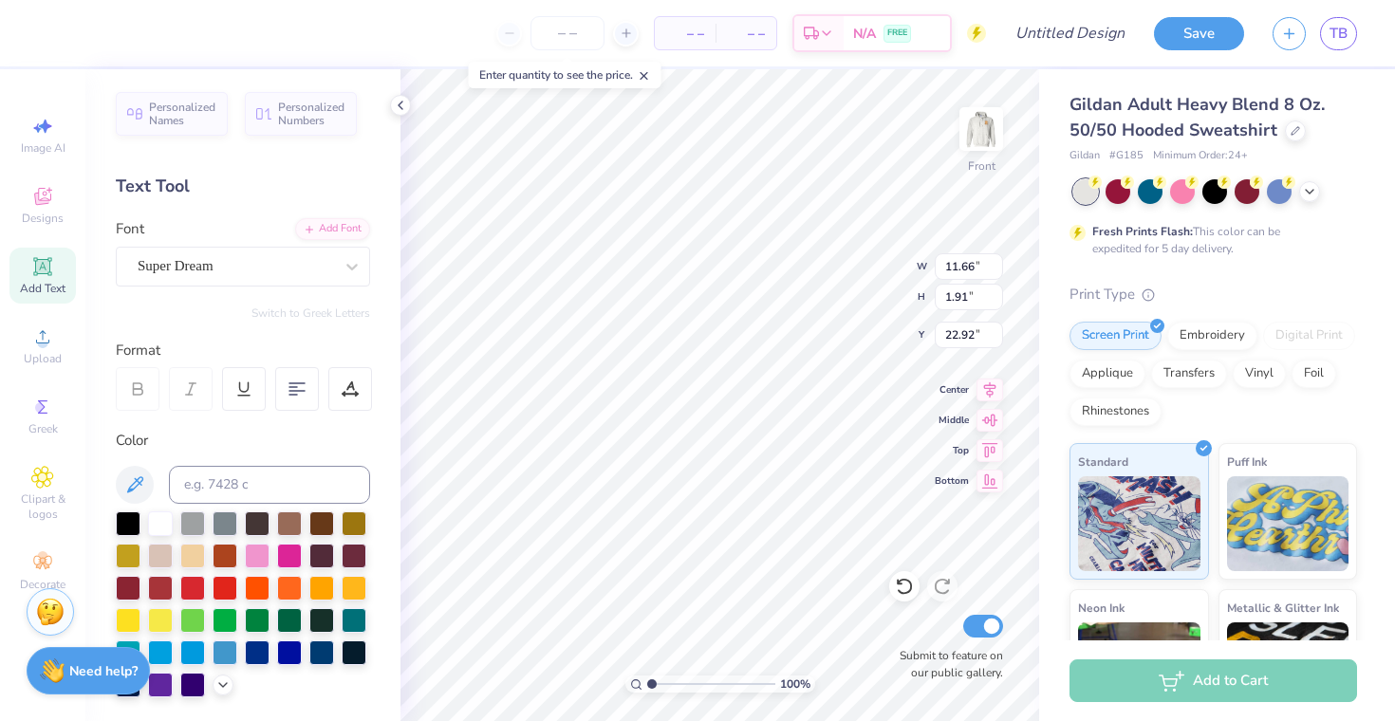
click at [135, 378] on div at bounding box center [138, 389] width 44 height 44
click at [125, 390] on div at bounding box center [138, 389] width 44 height 44
click at [155, 390] on div at bounding box center [138, 389] width 44 height 44
click at [253, 258] on div "Super Dream" at bounding box center [235, 265] width 199 height 29
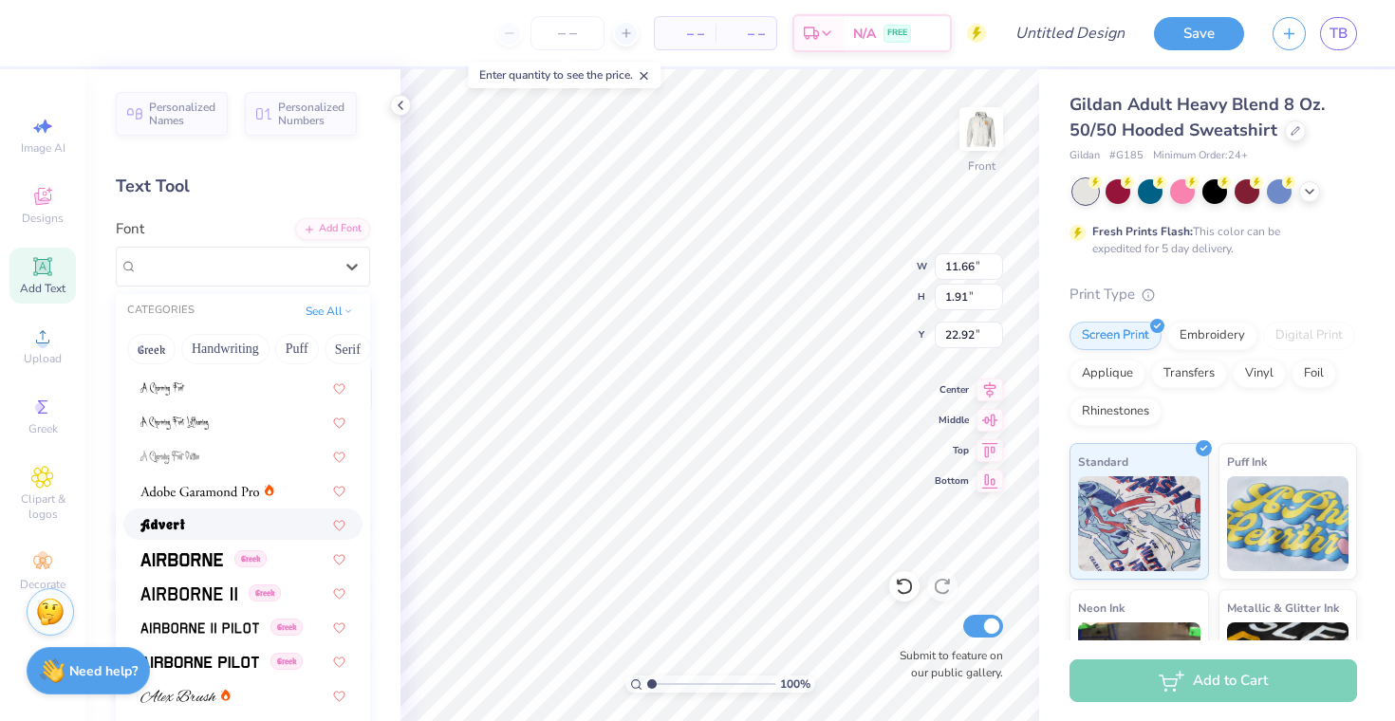
scroll to position [0, 0]
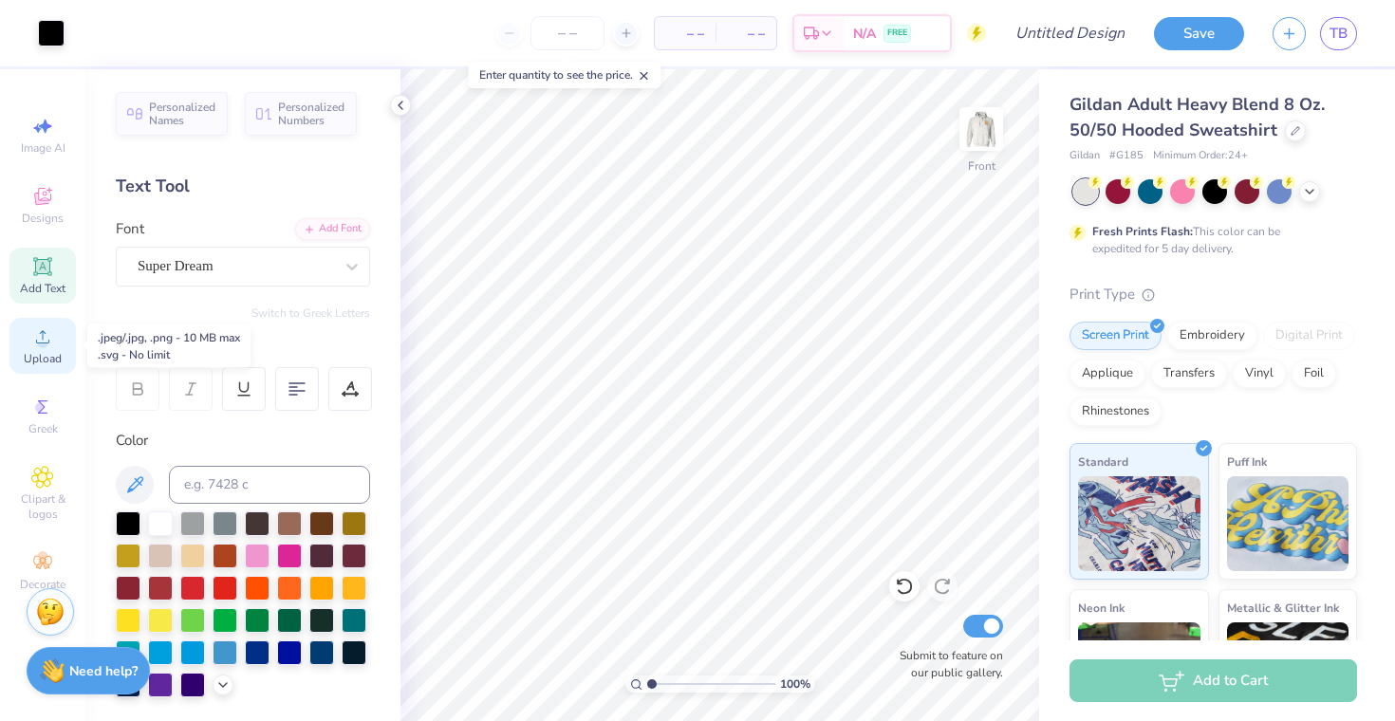
click at [49, 352] on span "Upload" at bounding box center [43, 358] width 38 height 15
click at [48, 337] on icon at bounding box center [42, 336] width 23 height 23
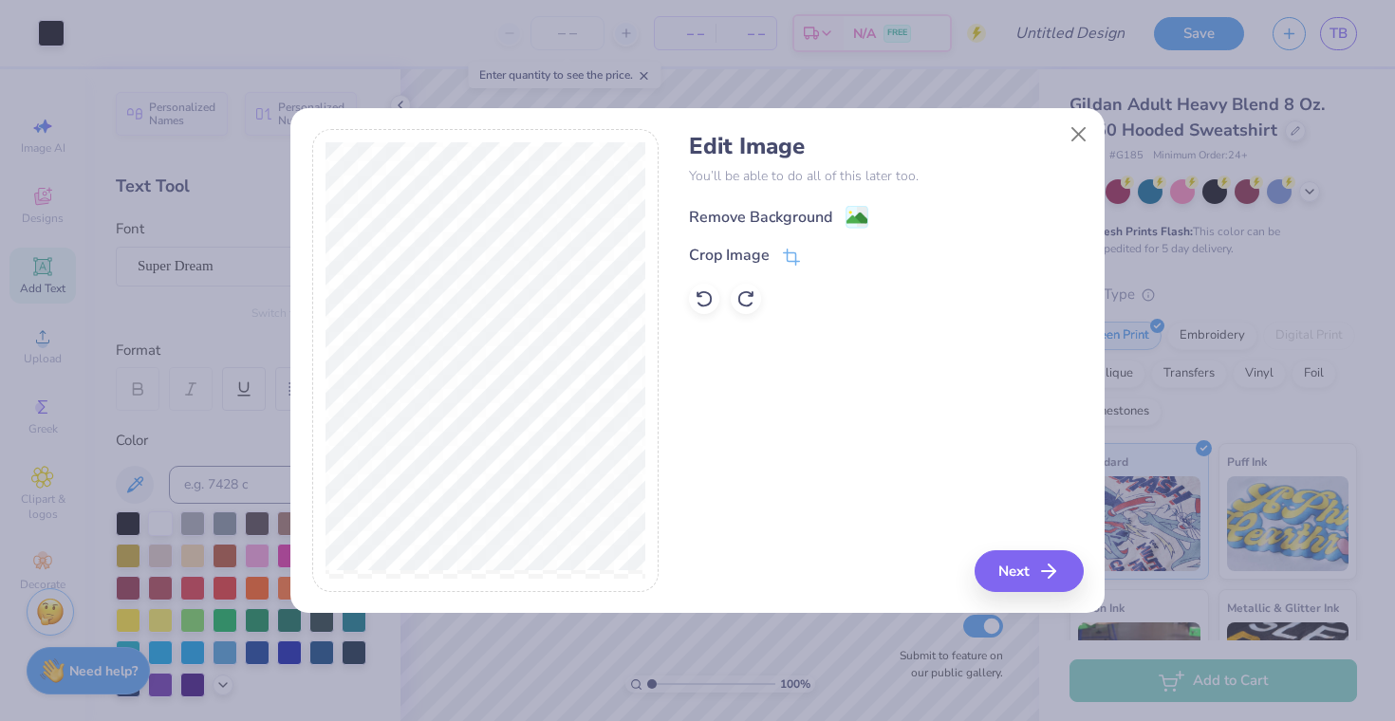
click at [836, 213] on div "Remove Background" at bounding box center [778, 217] width 179 height 24
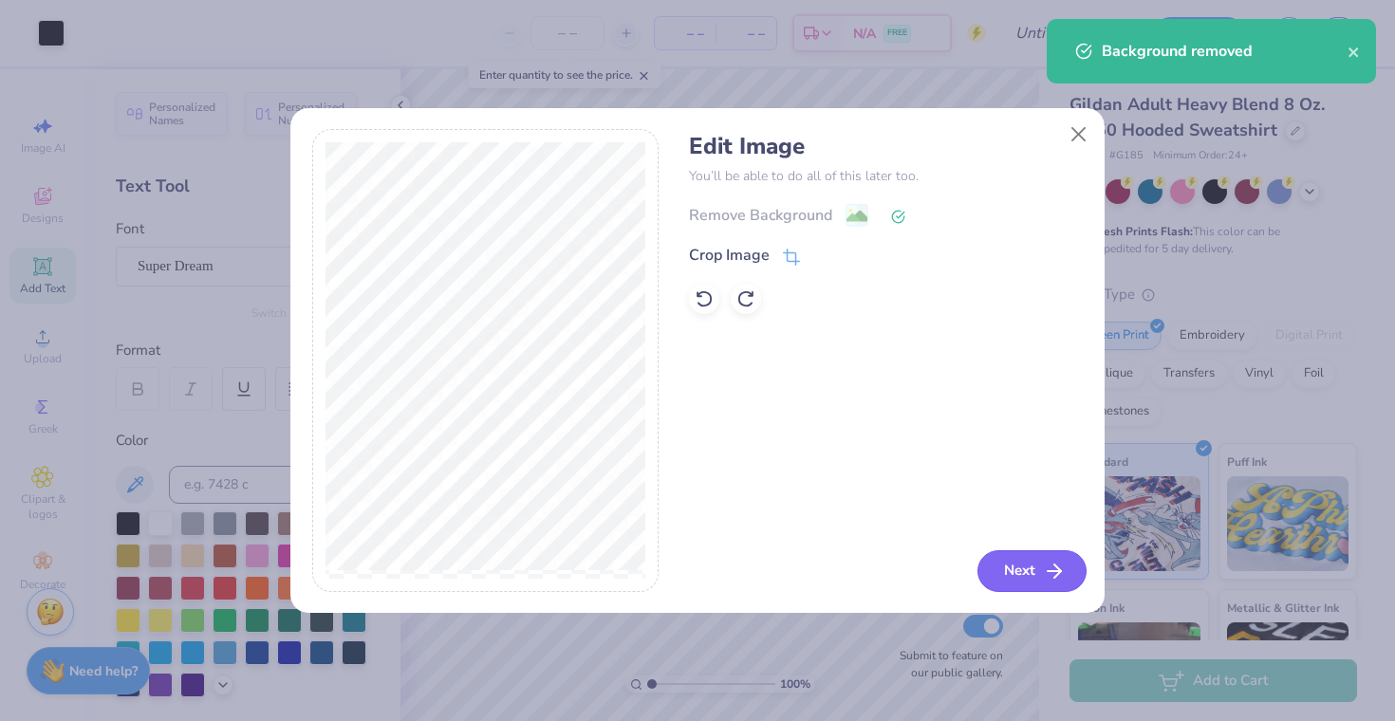
click at [1048, 566] on icon "button" at bounding box center [1054, 571] width 23 height 23
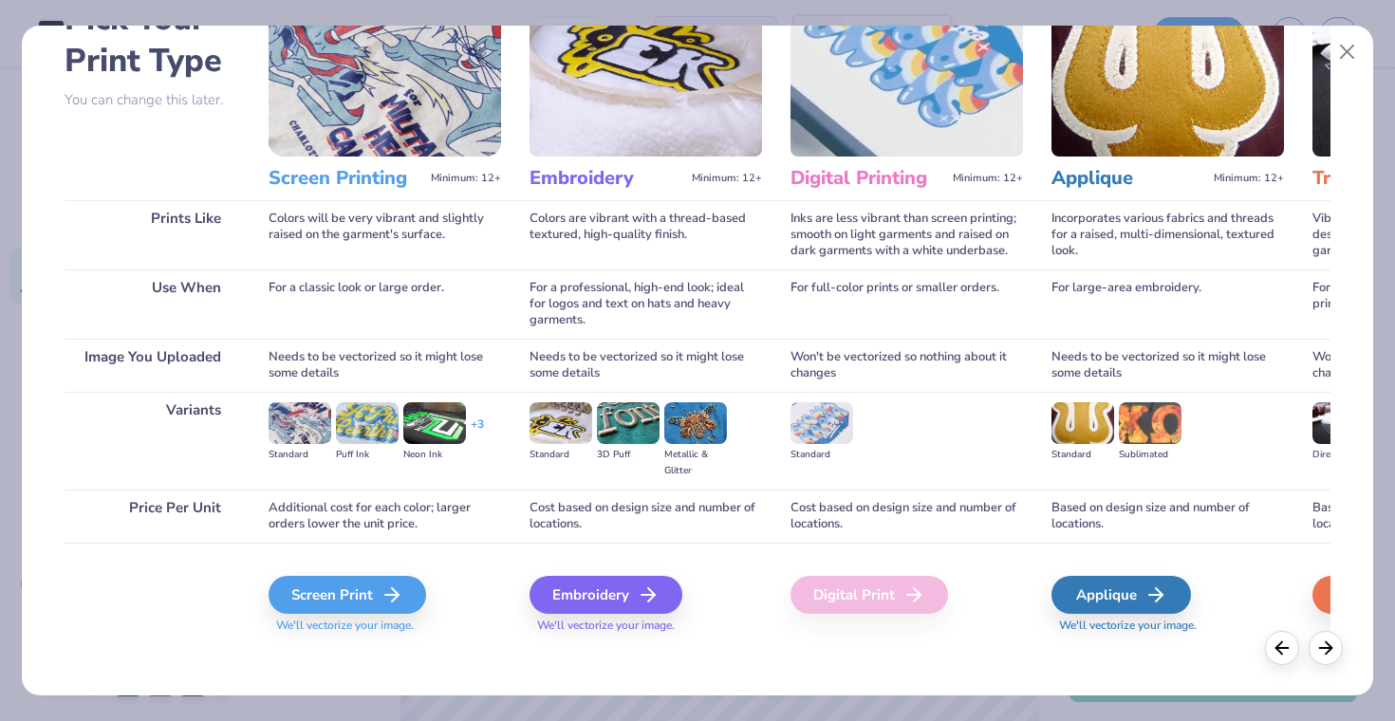
scroll to position [130, 0]
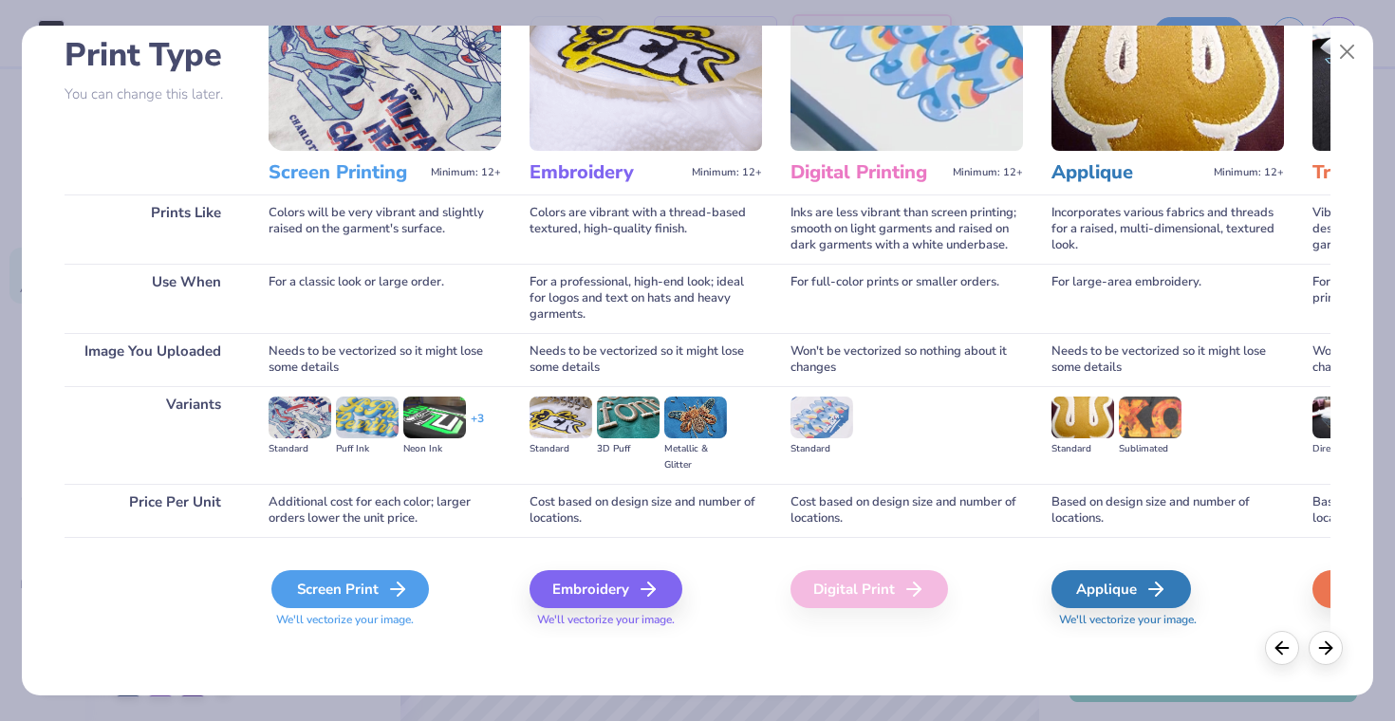
click at [353, 592] on div "Screen Print" at bounding box center [349, 589] width 157 height 38
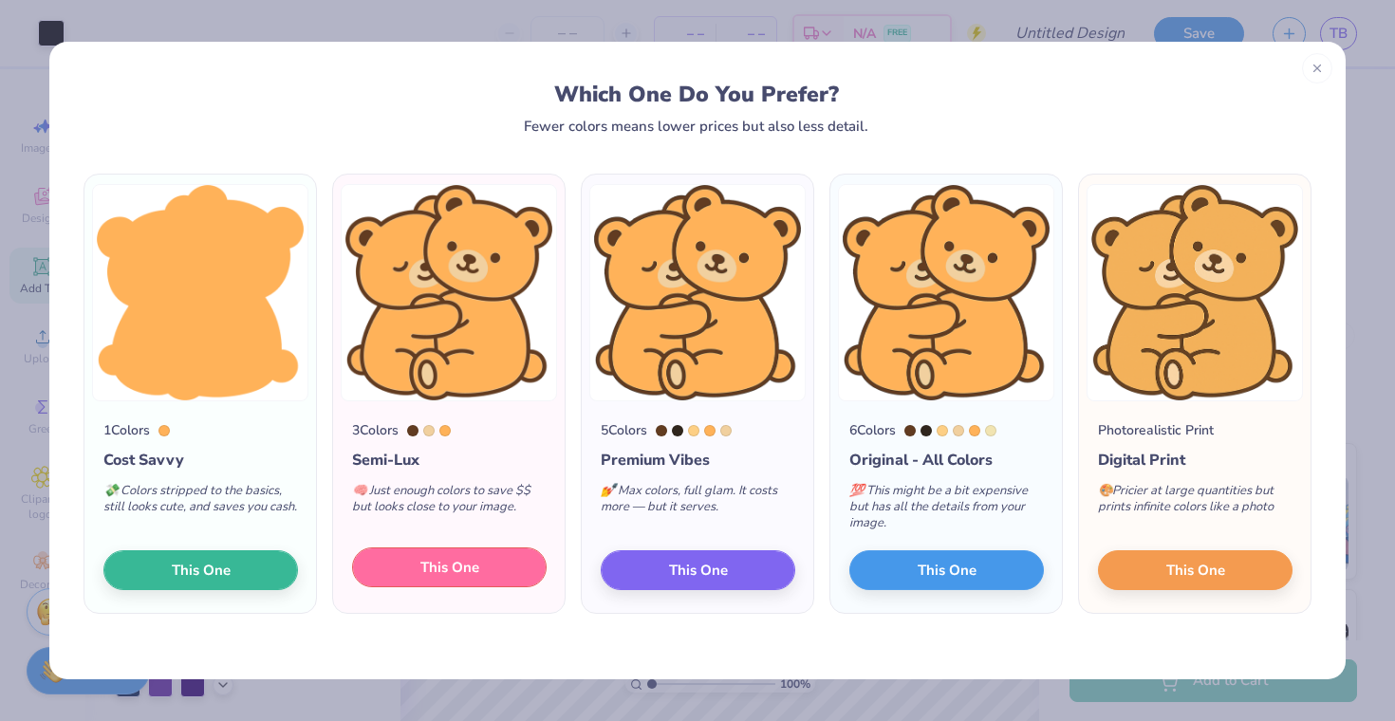
click at [382, 562] on button "This One" at bounding box center [449, 567] width 194 height 40
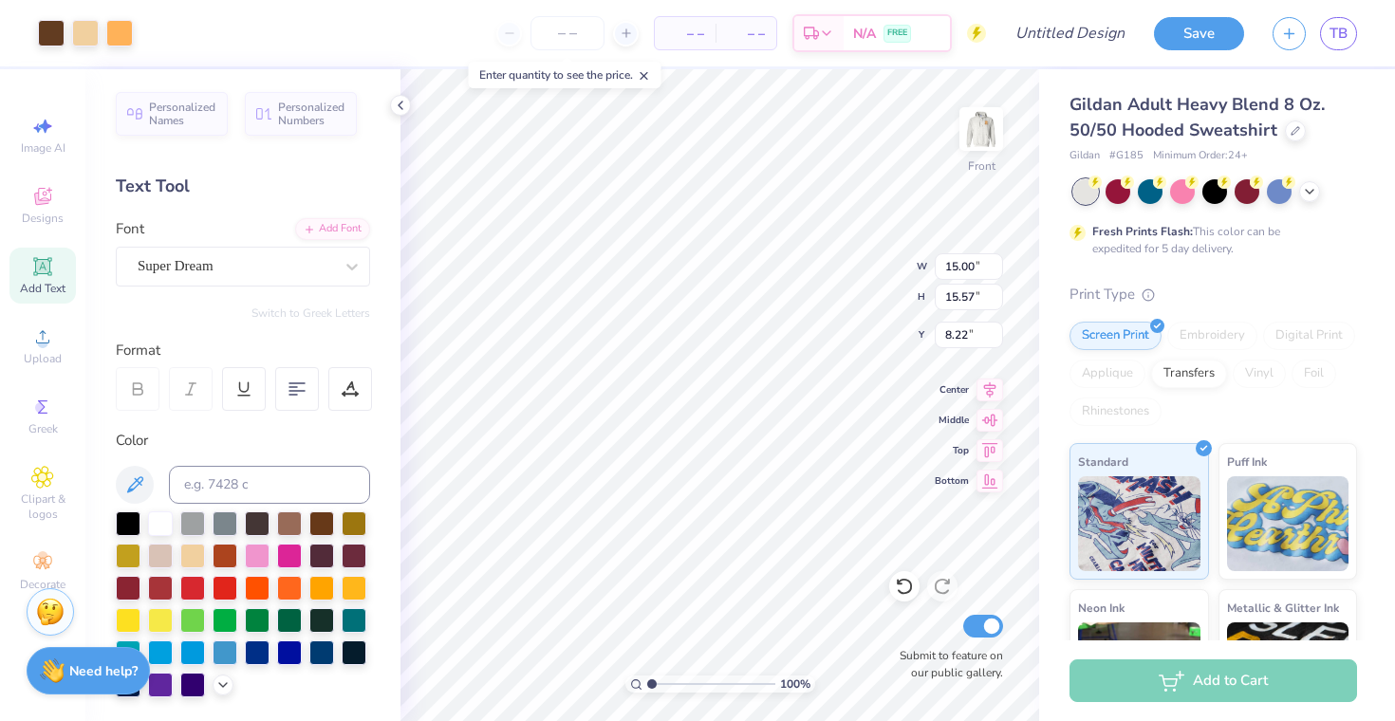
type input "7.76"
type input "8.06"
type input "8.34"
type input "8.85"
type input "9.19"
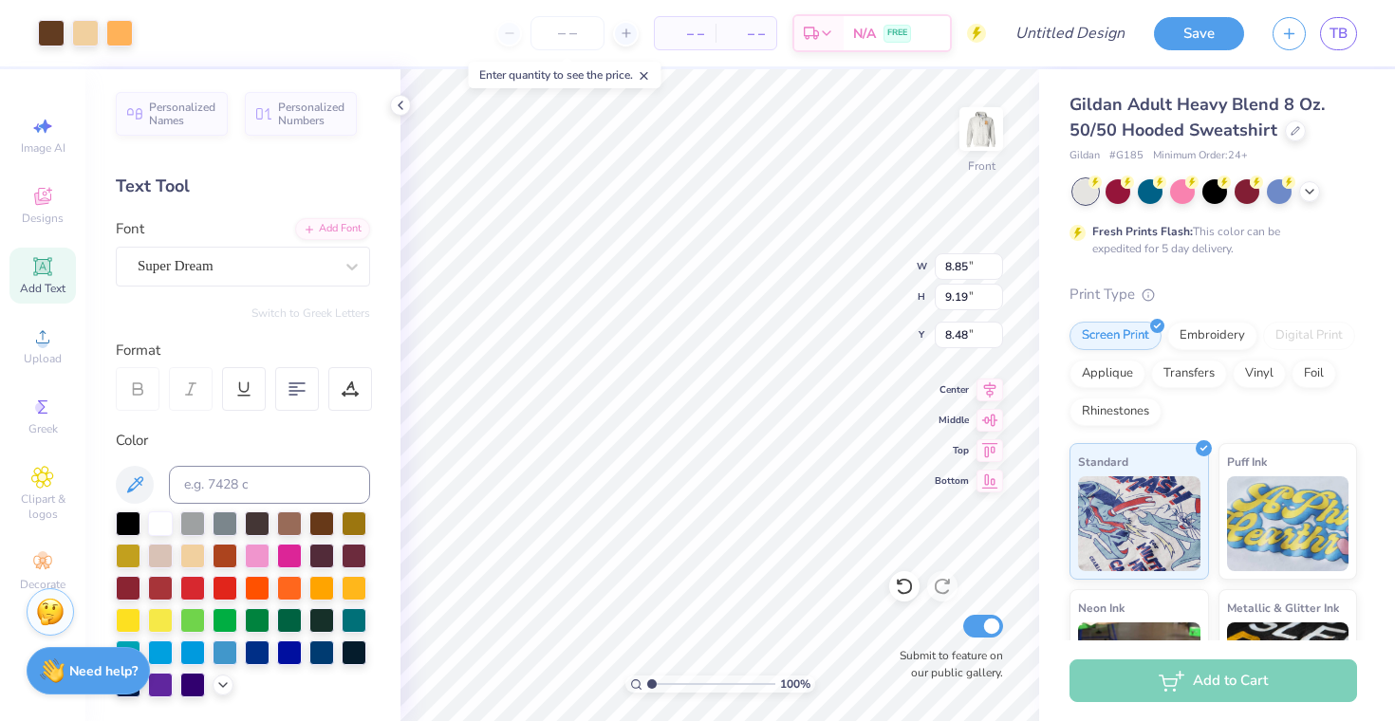
type input "7.52"
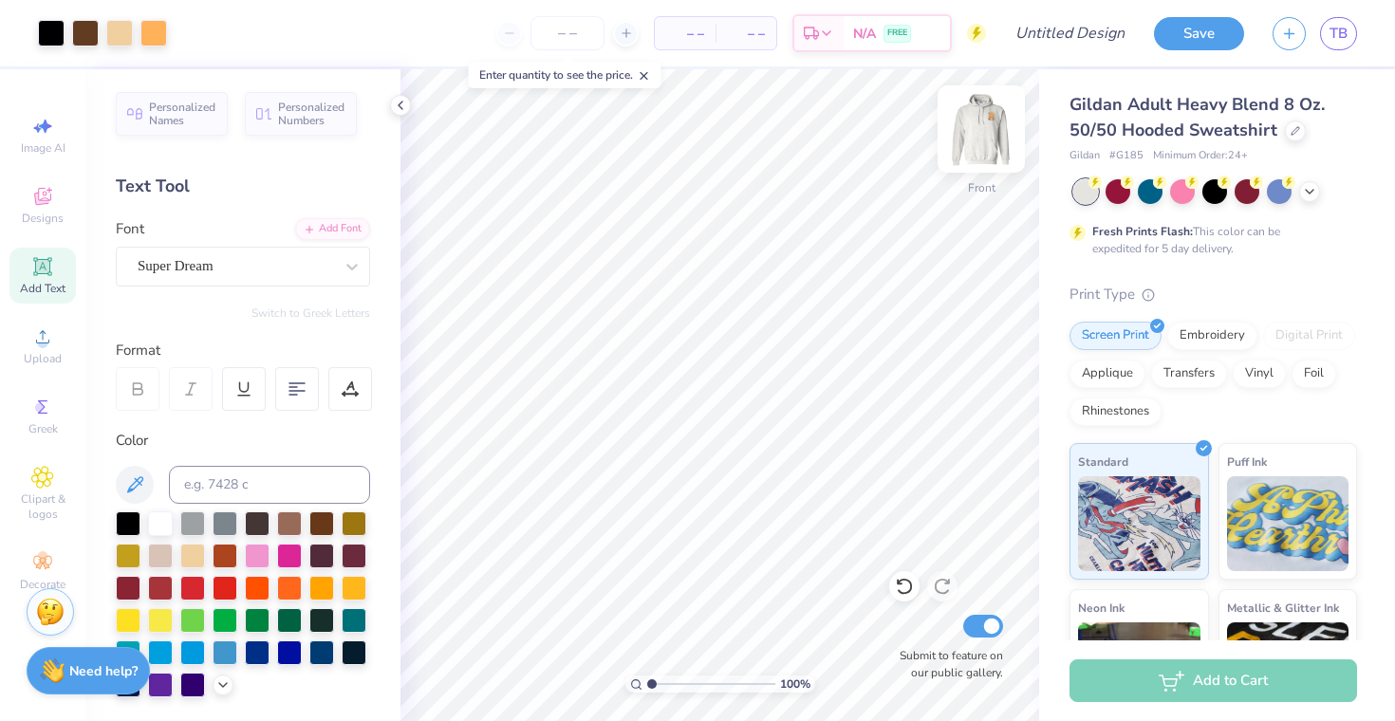
click at [979, 131] on img at bounding box center [981, 129] width 76 height 76
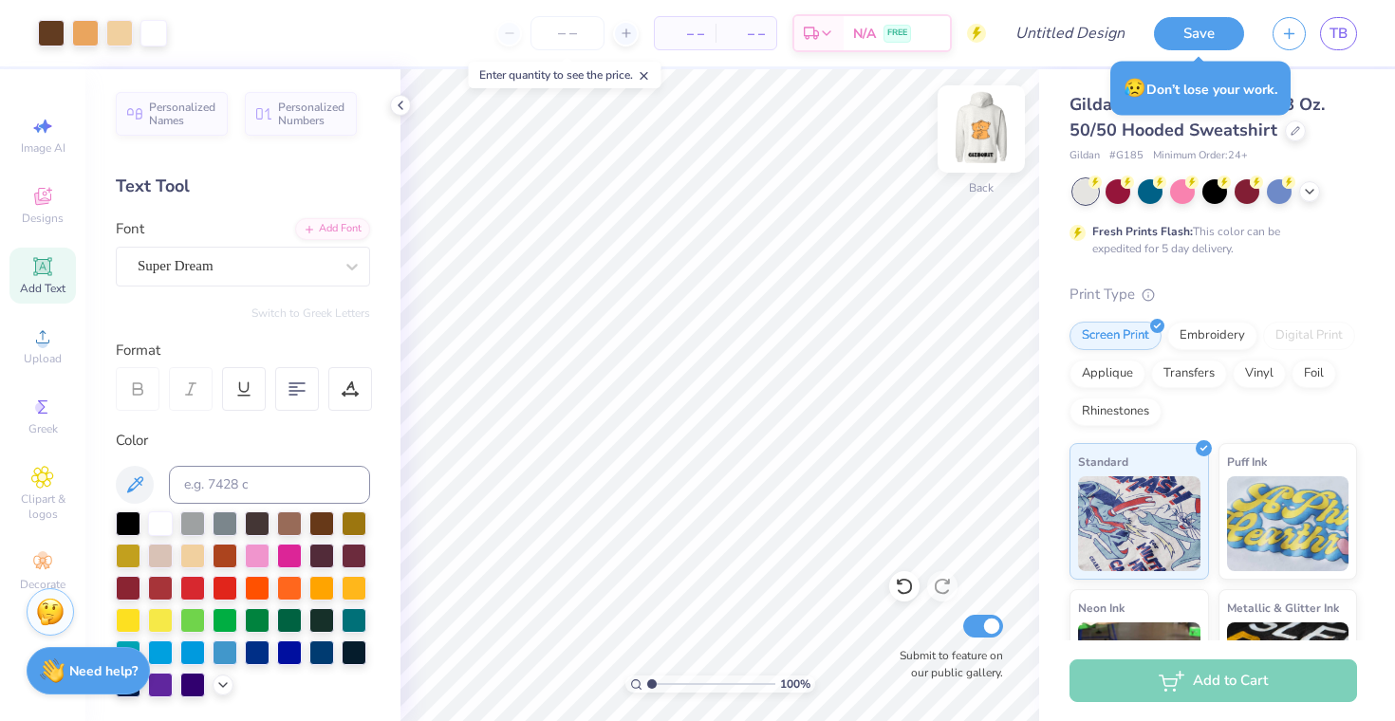
click at [984, 152] on img at bounding box center [981, 129] width 76 height 76
